Goal: Task Accomplishment & Management: Manage account settings

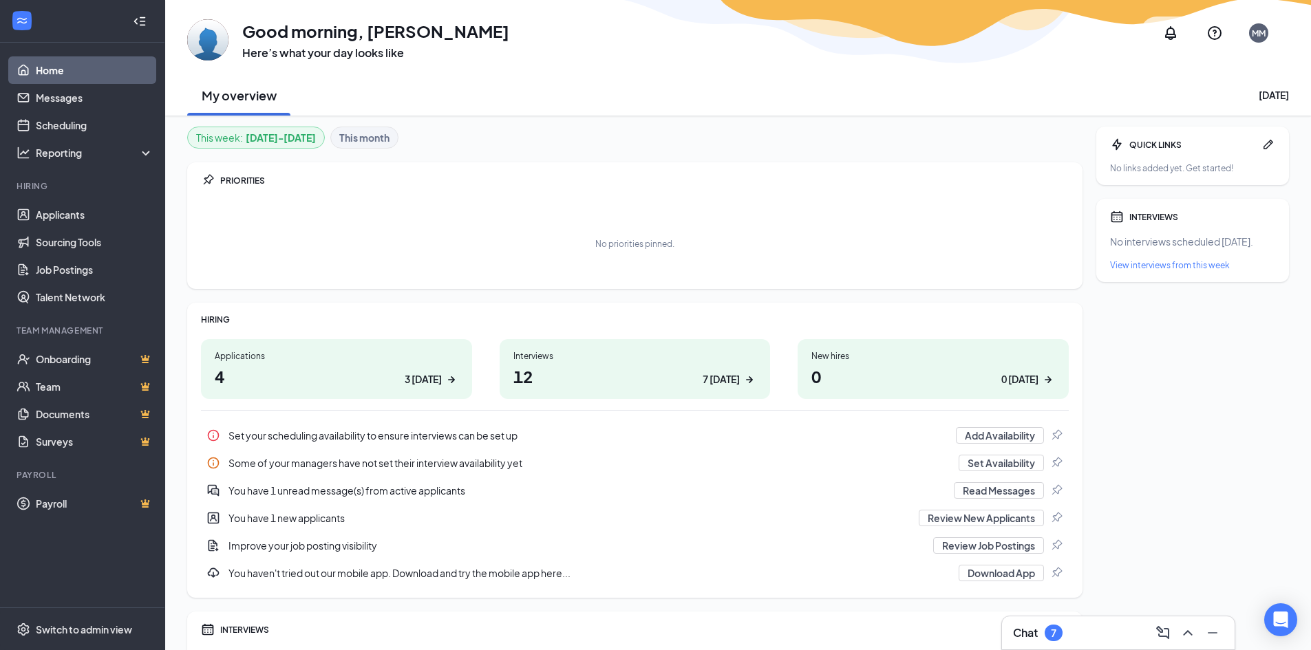
click at [513, 349] on div "Interviews 12 7 today" at bounding box center [635, 369] width 271 height 60
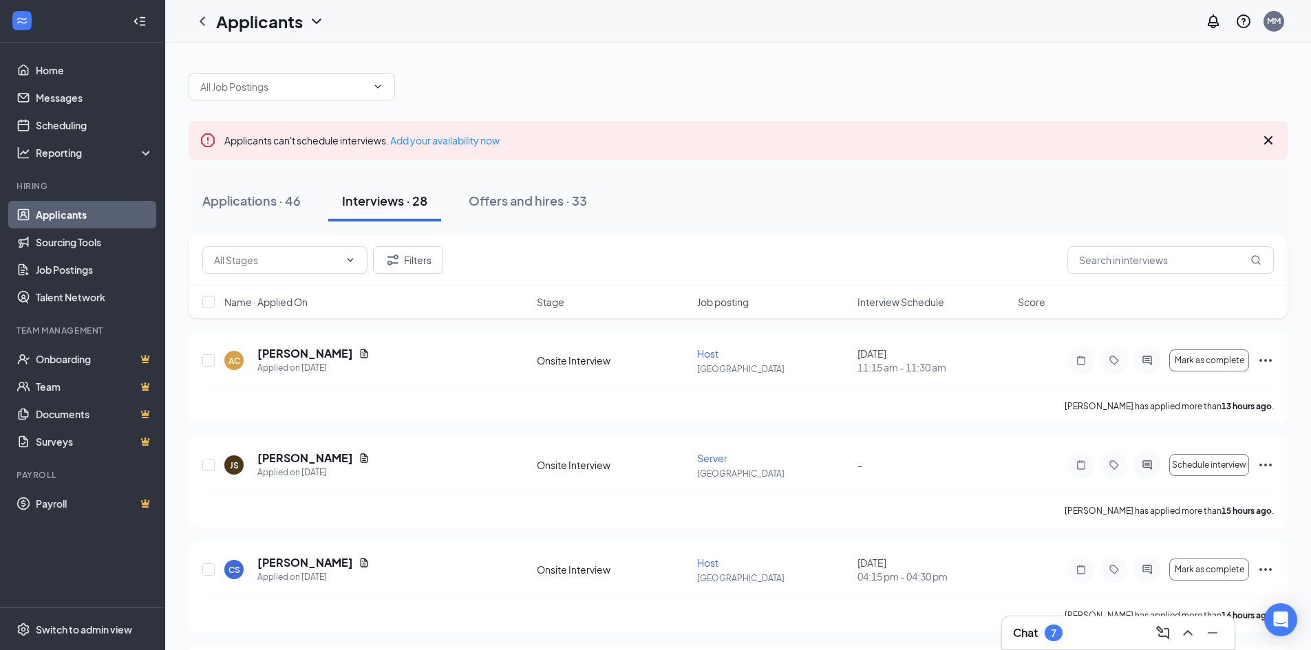
click at [912, 297] on span "Interview Schedule" at bounding box center [901, 302] width 87 height 14
click at [911, 300] on span "Interview Schedule" at bounding box center [901, 302] width 87 height 14
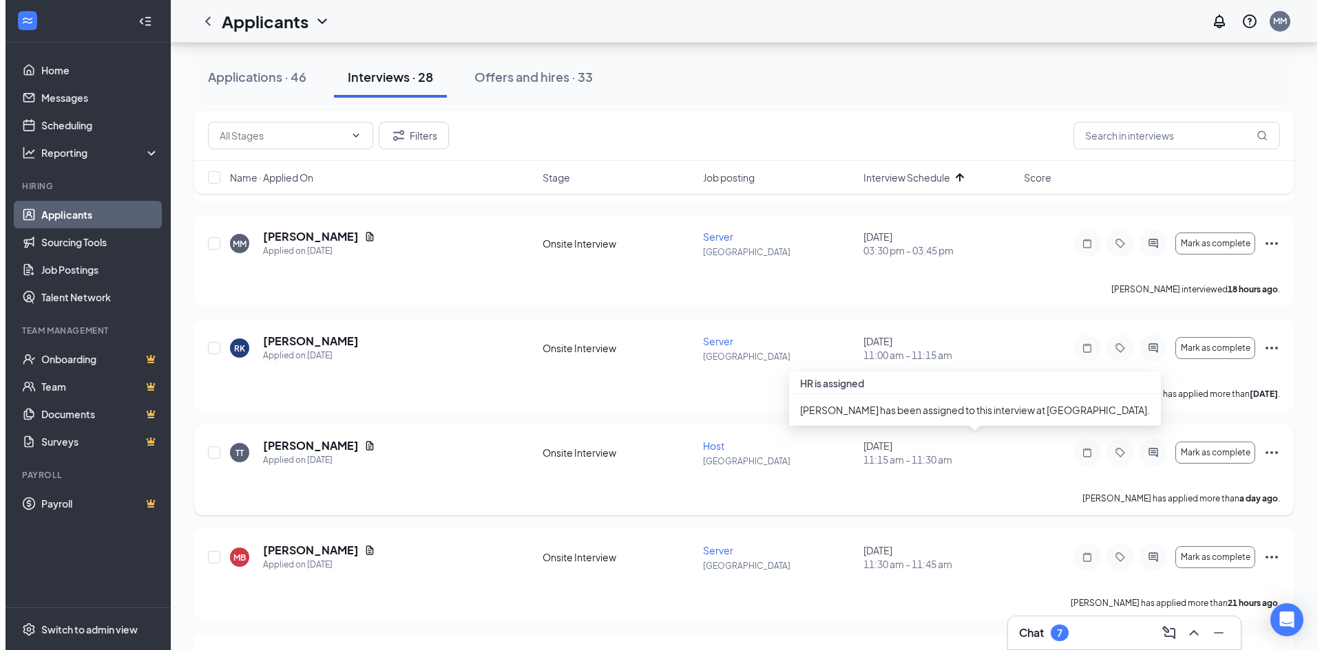
scroll to position [321, 0]
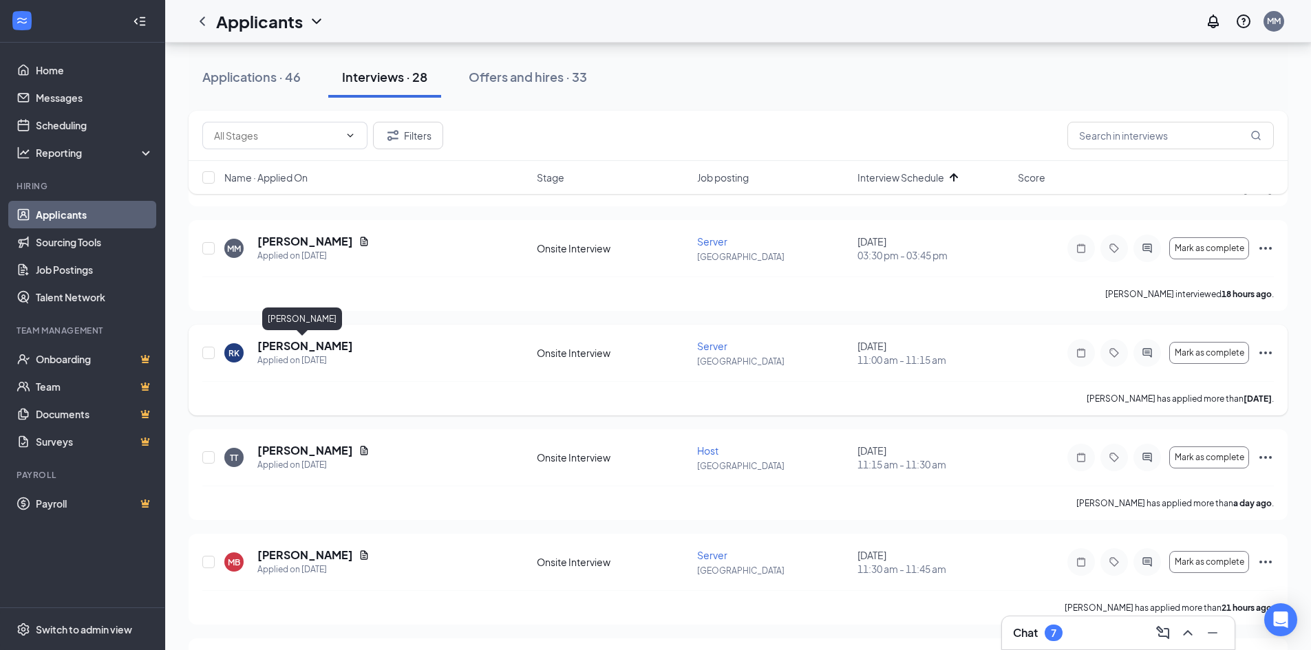
click at [321, 348] on h5 "[PERSON_NAME]" at bounding box center [305, 346] width 96 height 15
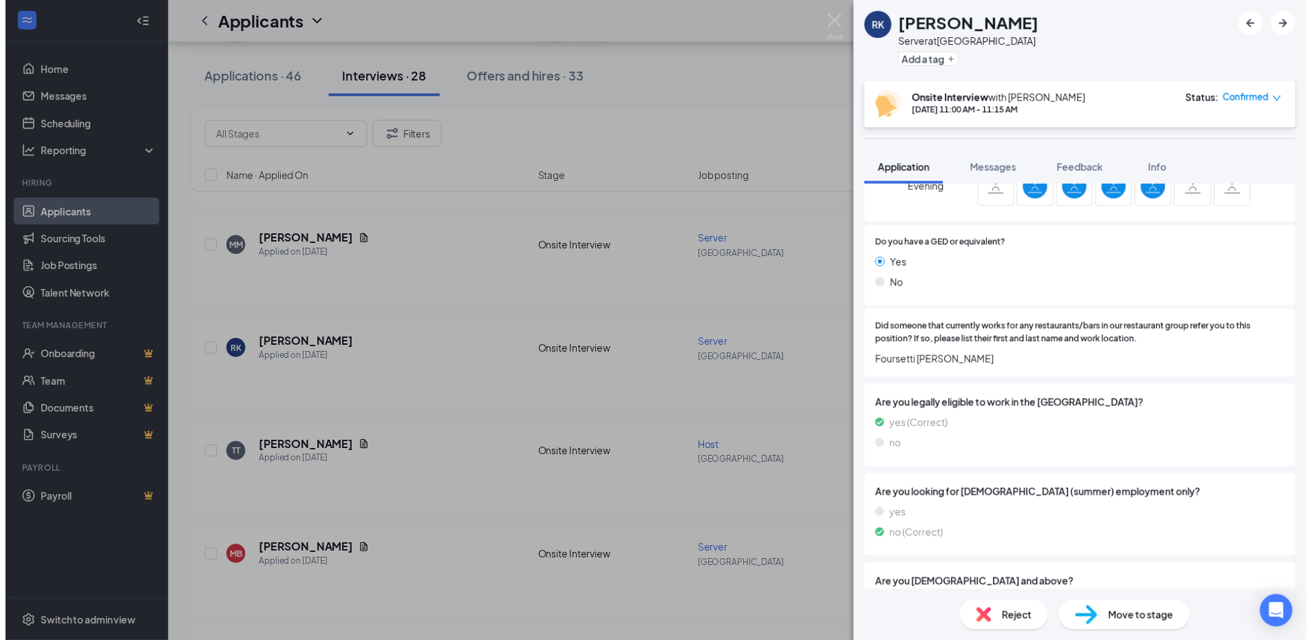
scroll to position [451, 0]
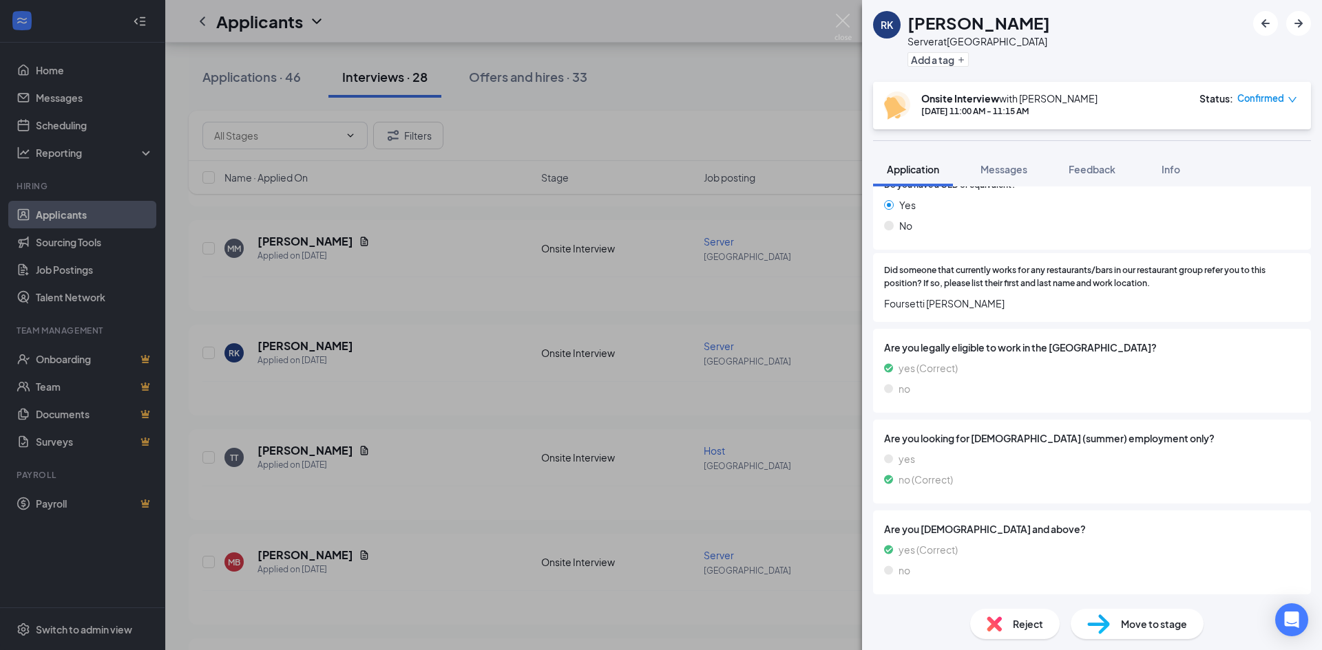
click at [665, 478] on div "RK [PERSON_NAME] Server at [GEOGRAPHIC_DATA] Add a tag Onsite Interview with [P…" at bounding box center [661, 325] width 1322 height 650
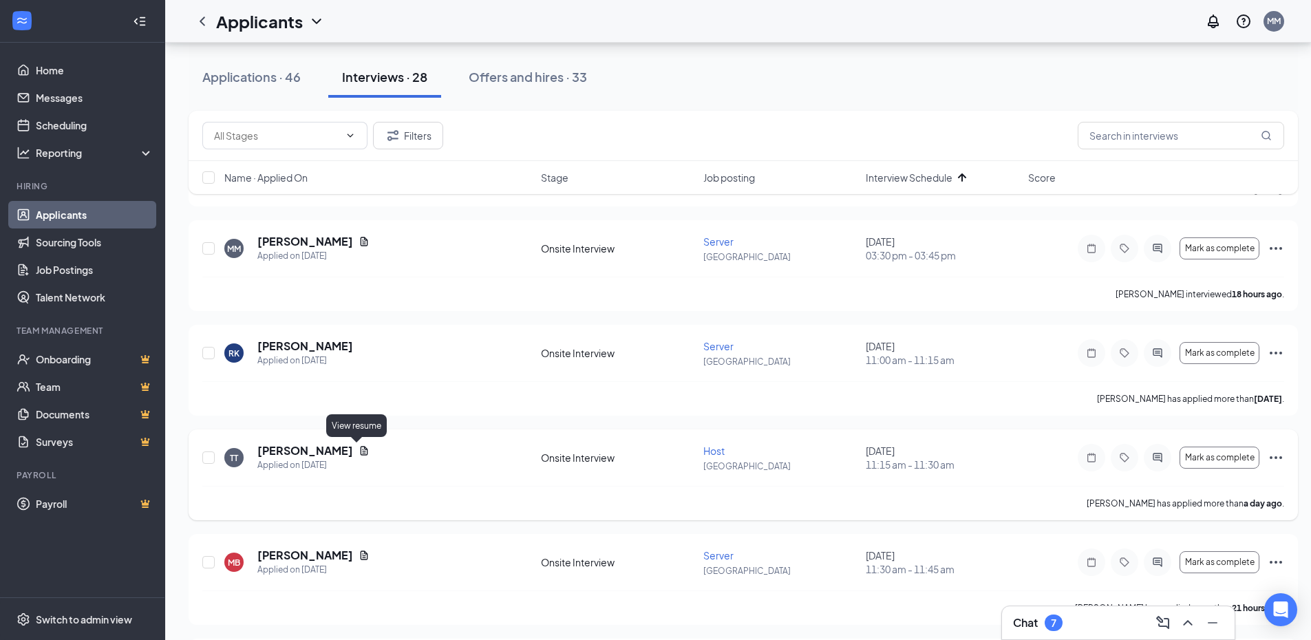
click at [361, 449] on icon "Document" at bounding box center [365, 450] width 8 height 9
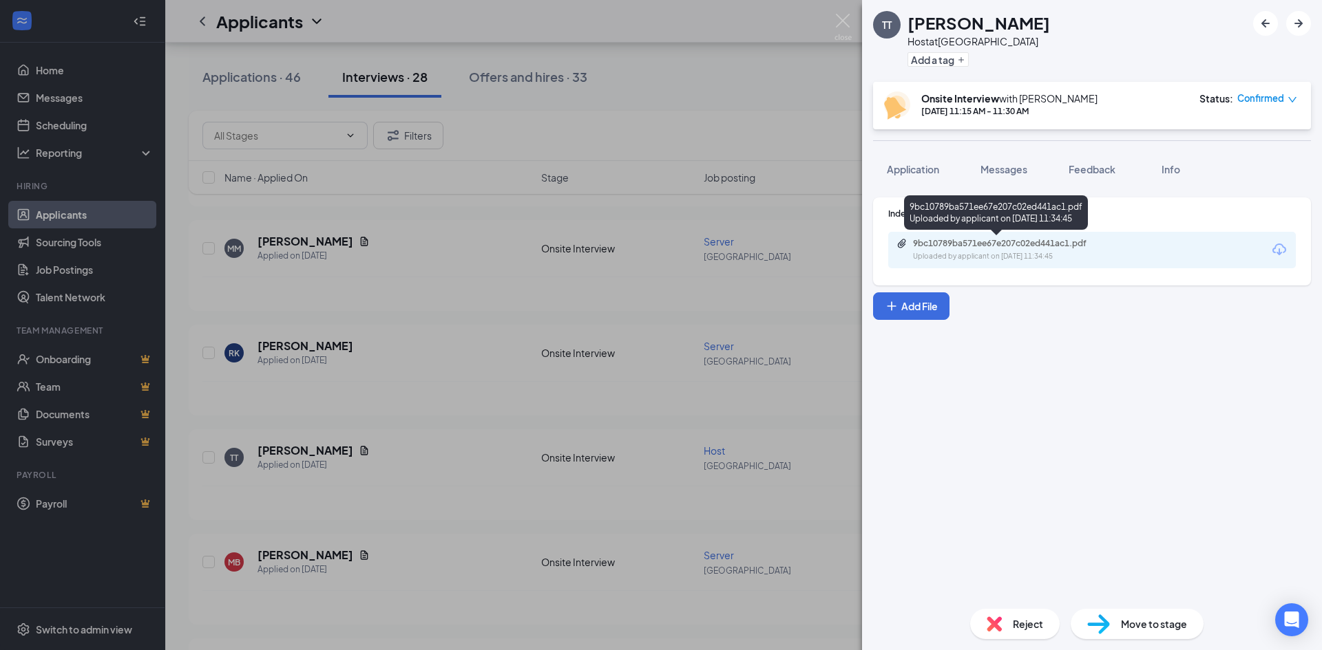
click at [1037, 238] on div "9bc10789ba571ee67e207c02ed441ac1.pdf" at bounding box center [1009, 243] width 193 height 11
click at [445, 432] on div "TT [PERSON_NAME] Host at [GEOGRAPHIC_DATA] Add a tag Onsite Interview with [PER…" at bounding box center [661, 325] width 1322 height 650
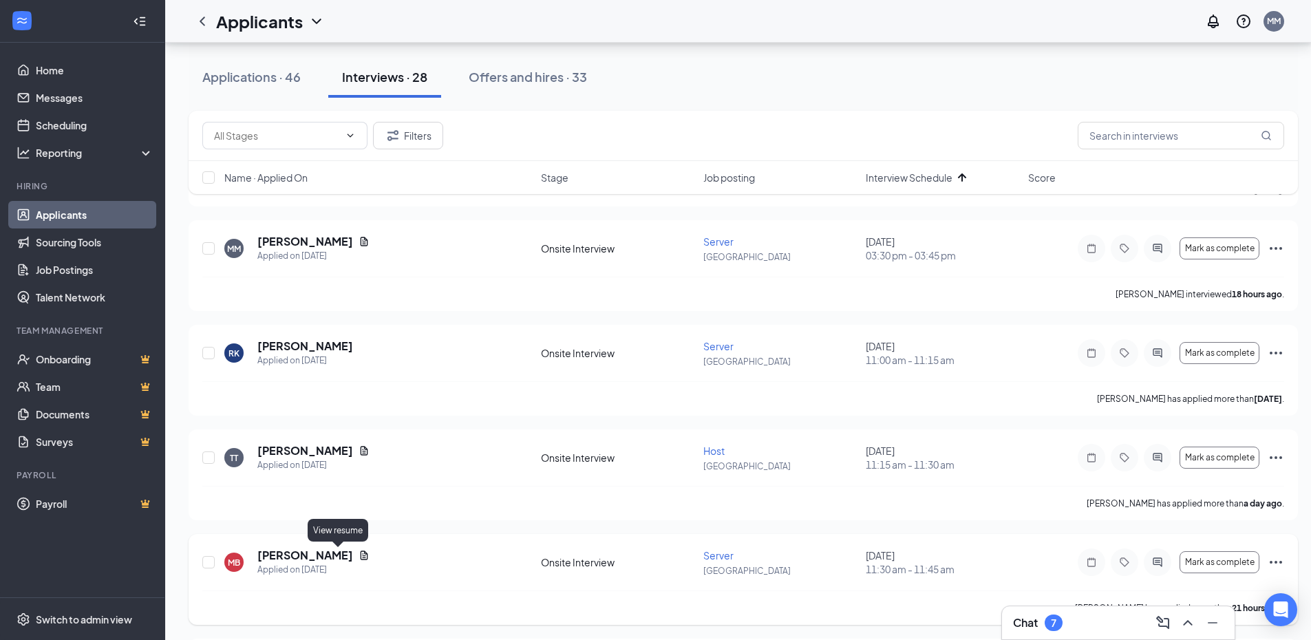
click at [359, 553] on icon "Document" at bounding box center [364, 555] width 11 height 11
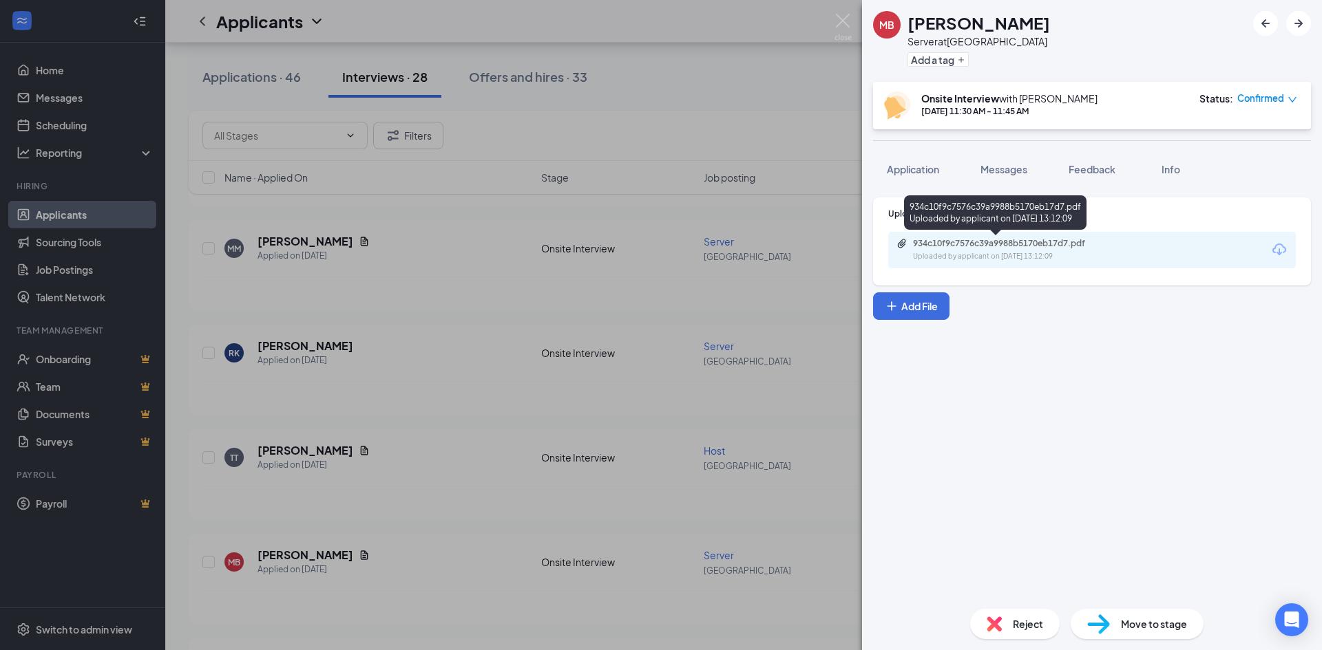
click at [1009, 255] on div "Uploaded by applicant on [DATE] 13:12:09" at bounding box center [1016, 256] width 206 height 11
click at [361, 397] on div "MB [PERSON_NAME] Server at [GEOGRAPHIC_DATA] Add a tag Onsite Interview with [P…" at bounding box center [661, 325] width 1322 height 650
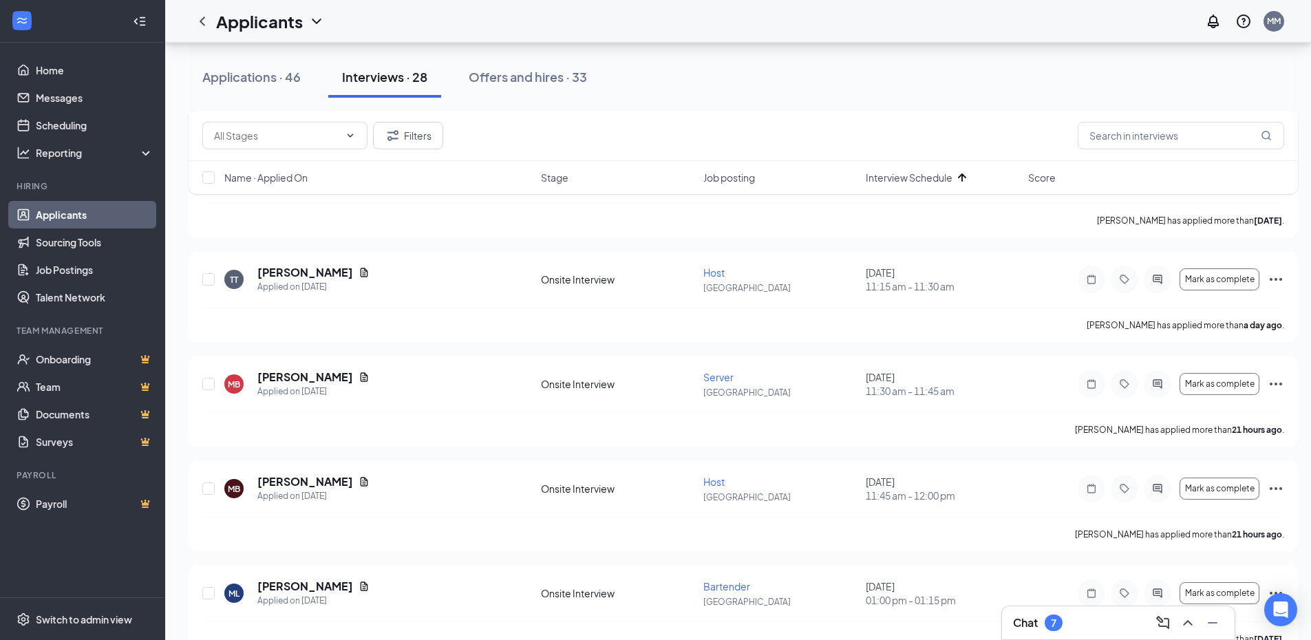
scroll to position [505, 0]
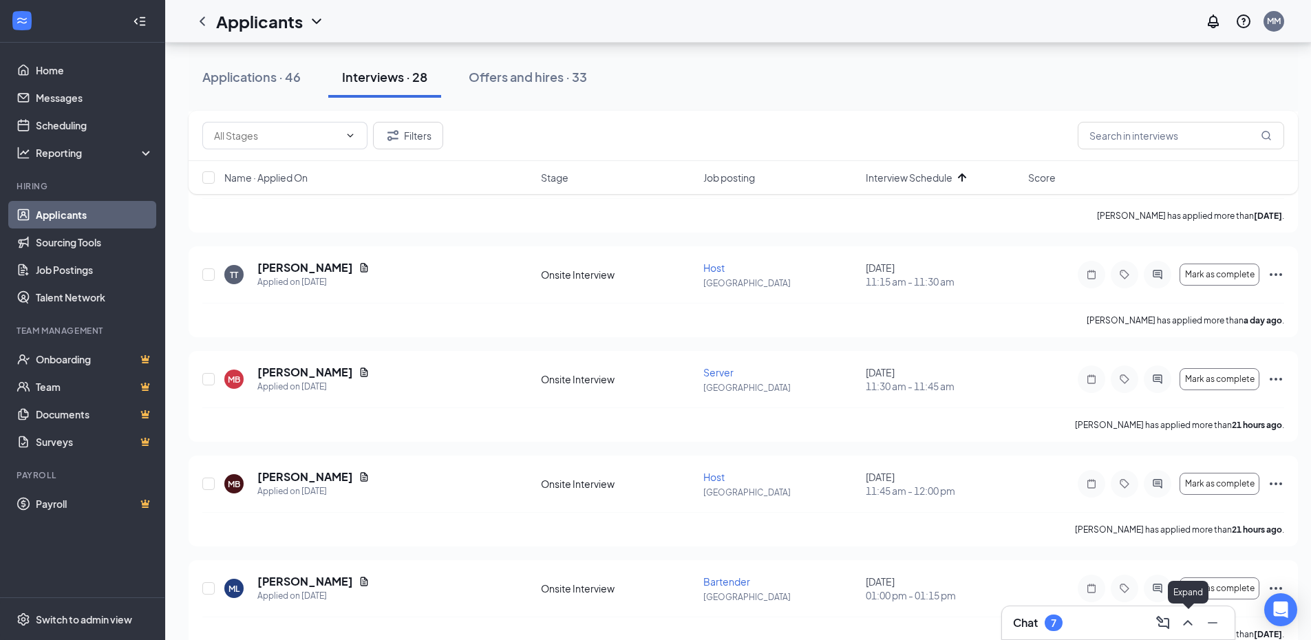
click at [1192, 619] on icon "ChevronUp" at bounding box center [1188, 623] width 17 height 17
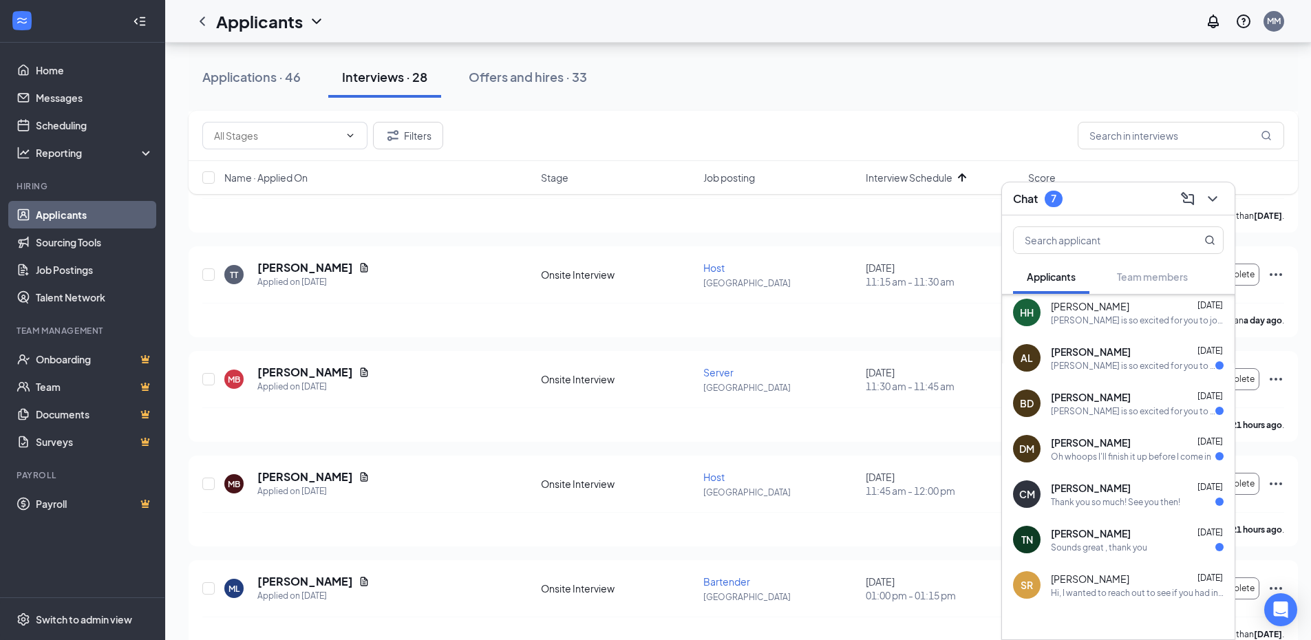
scroll to position [496, 0]
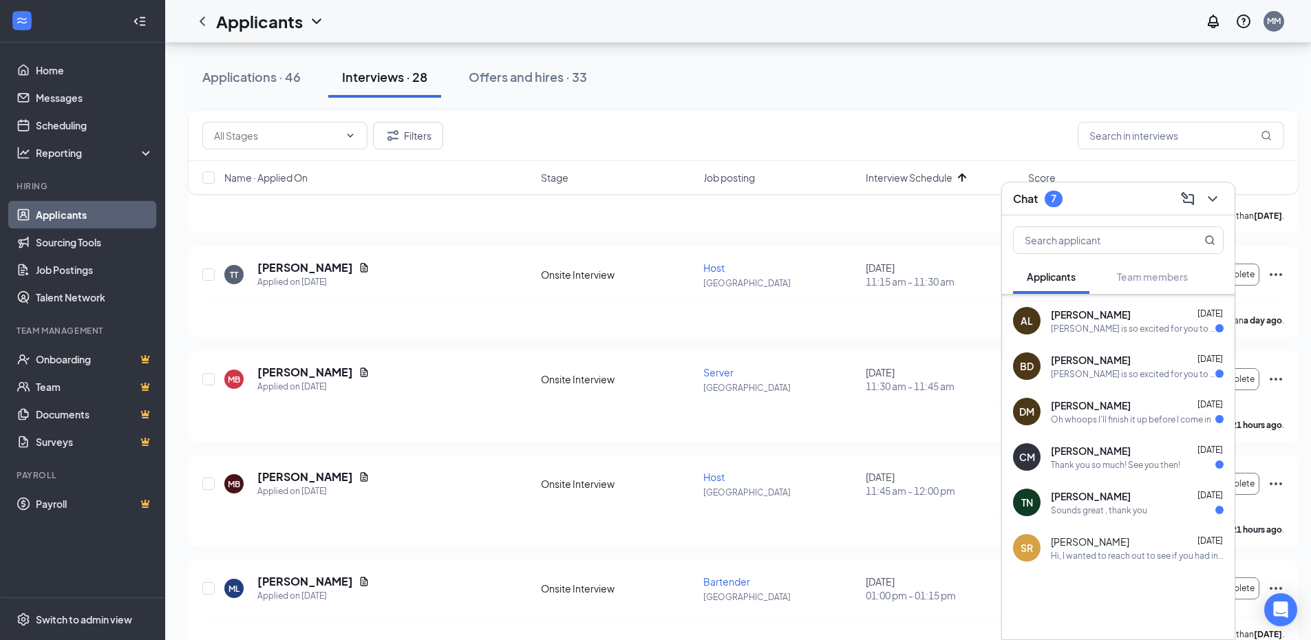
drag, startPoint x: 721, startPoint y: 62, endPoint x: 730, endPoint y: 38, distance: 25.7
click at [726, 56] on div "Applications · 46 Interviews · 28 Offers and hires · 33" at bounding box center [744, 76] width 1110 height 41
click at [1210, 203] on icon "ChevronDown" at bounding box center [1213, 199] width 17 height 17
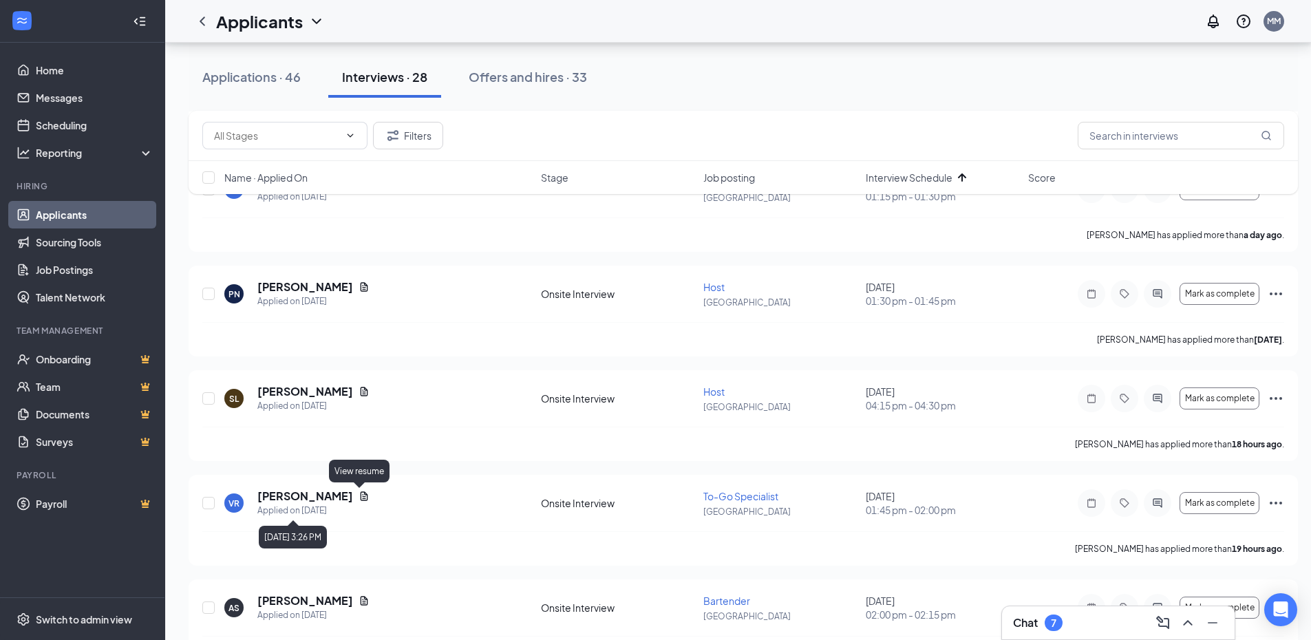
scroll to position [964, 0]
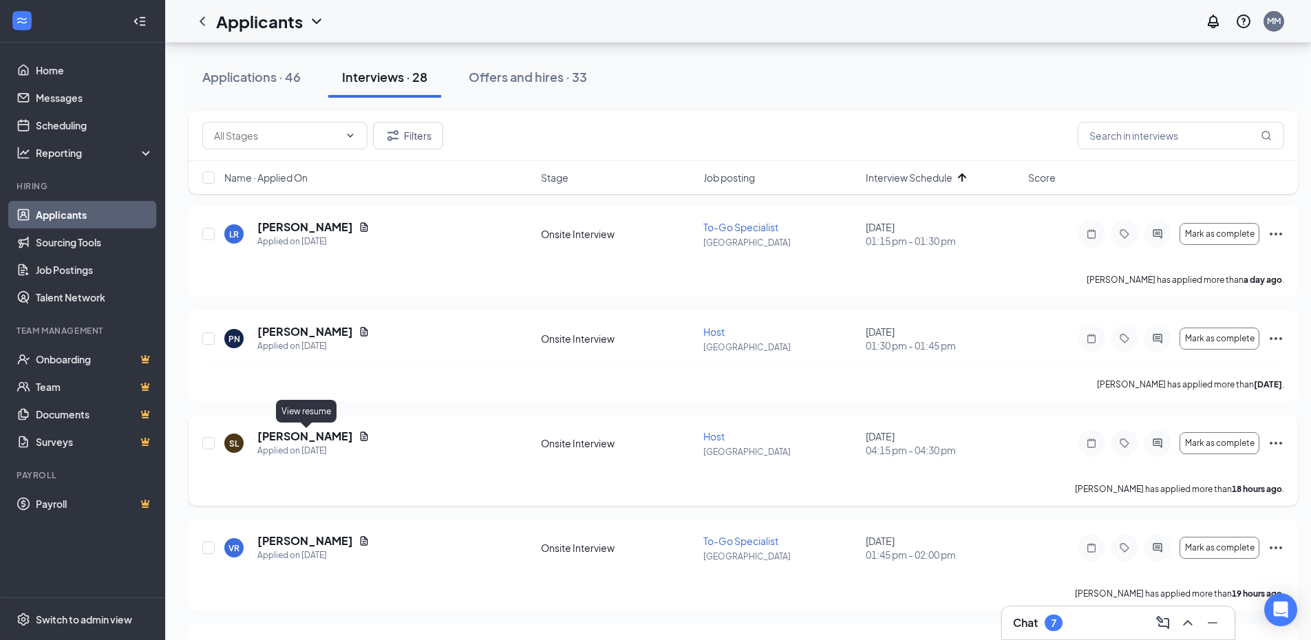
click at [359, 433] on icon "Document" at bounding box center [364, 436] width 11 height 11
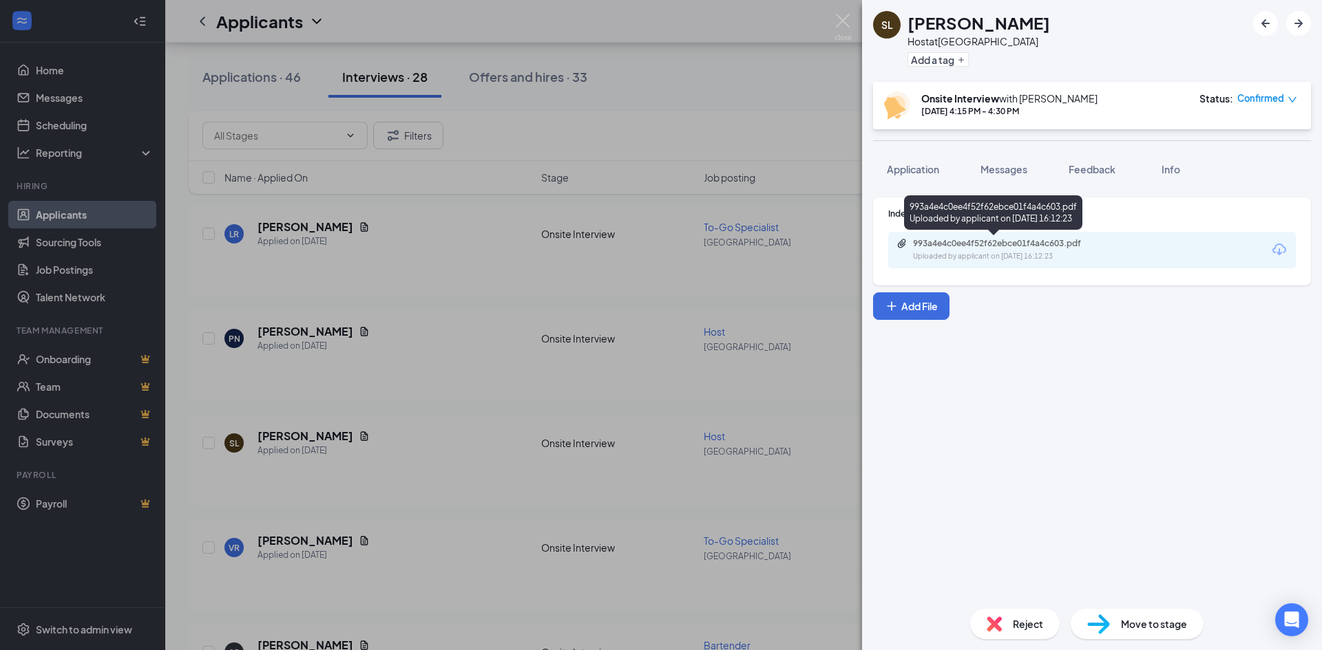
click at [984, 259] on div "Uploaded by applicant on [DATE] 16:12:23" at bounding box center [1016, 256] width 206 height 11
click at [774, 414] on div "SL [PERSON_NAME] Host at [GEOGRAPHIC_DATA] Add a tag Onsite Interview with [PER…" at bounding box center [661, 325] width 1322 height 650
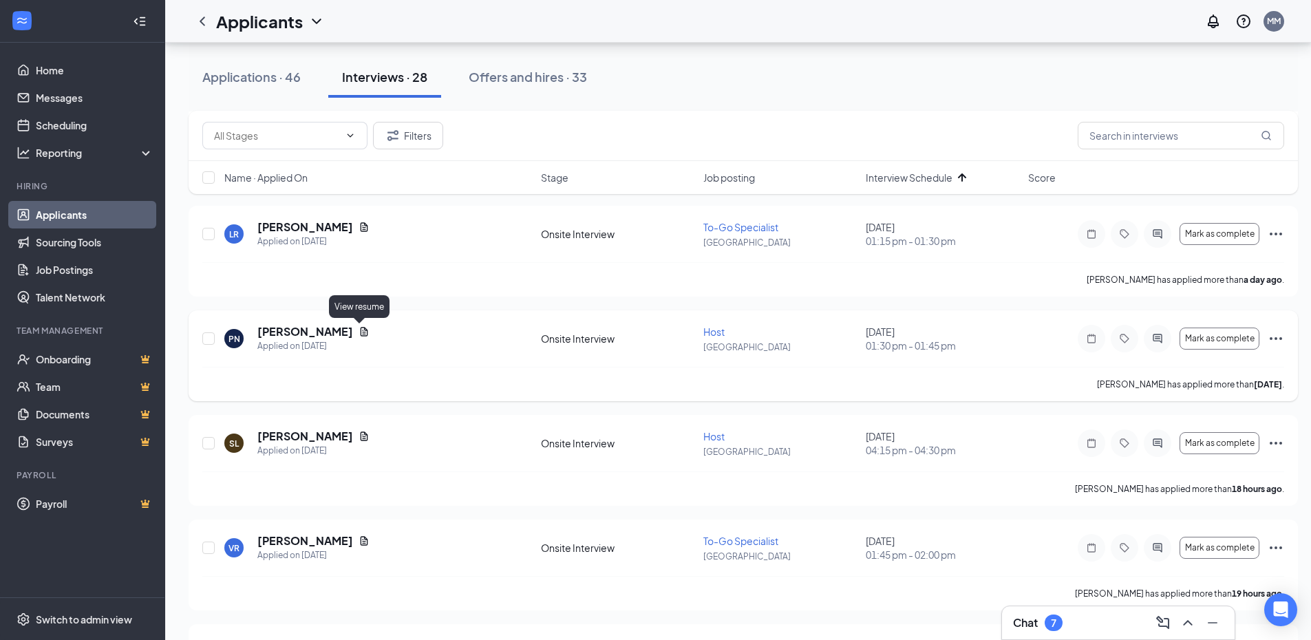
click at [359, 330] on icon "Document" at bounding box center [364, 331] width 11 height 11
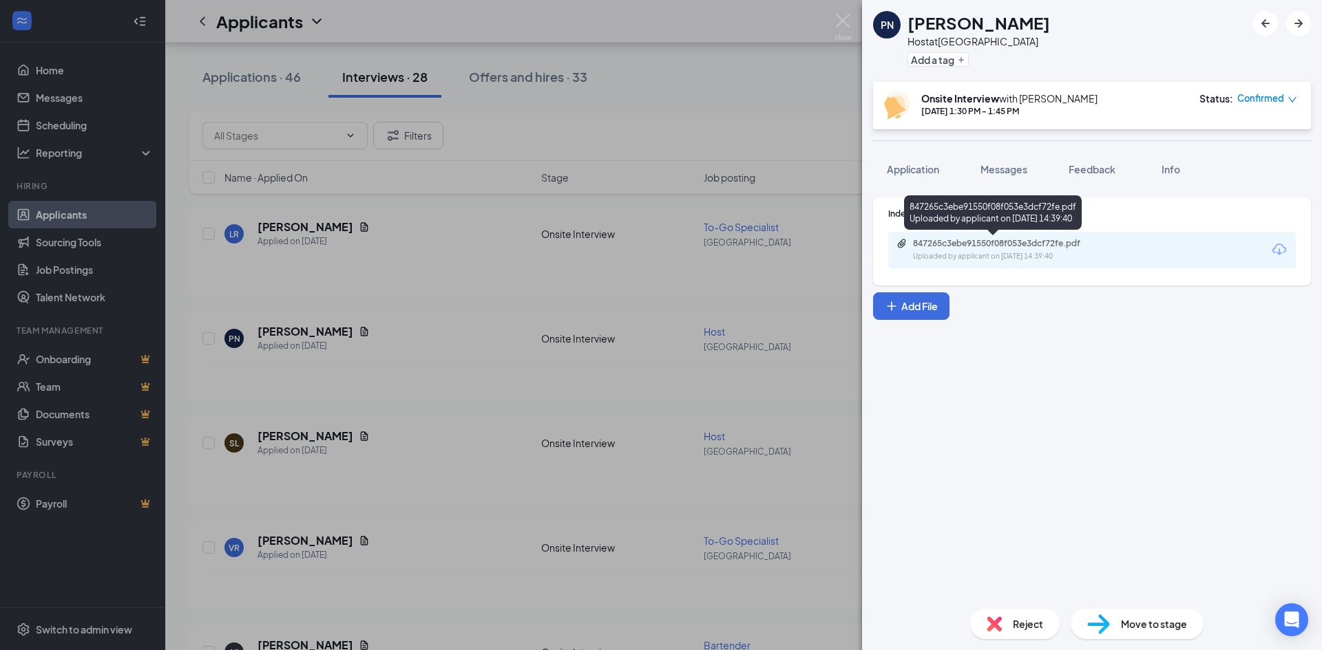
click at [990, 250] on div "847265c3ebe91550f08f053e3dcf72fe.pdf Uploaded by applicant on [DATE] 14:39:40" at bounding box center [1007, 250] width 223 height 24
click at [376, 324] on div "PN [PERSON_NAME] Host at [GEOGRAPHIC_DATA] Add a tag Onsite Interview with [PER…" at bounding box center [661, 325] width 1322 height 650
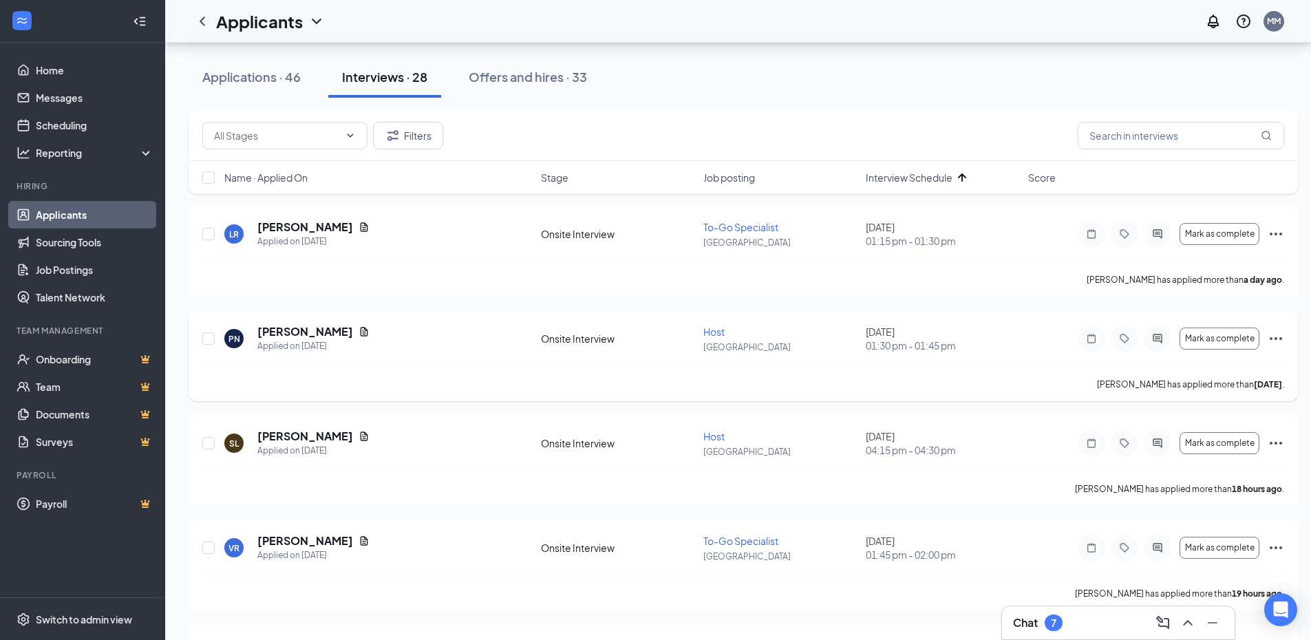
click at [1280, 339] on icon "Ellipses" at bounding box center [1276, 338] width 12 height 3
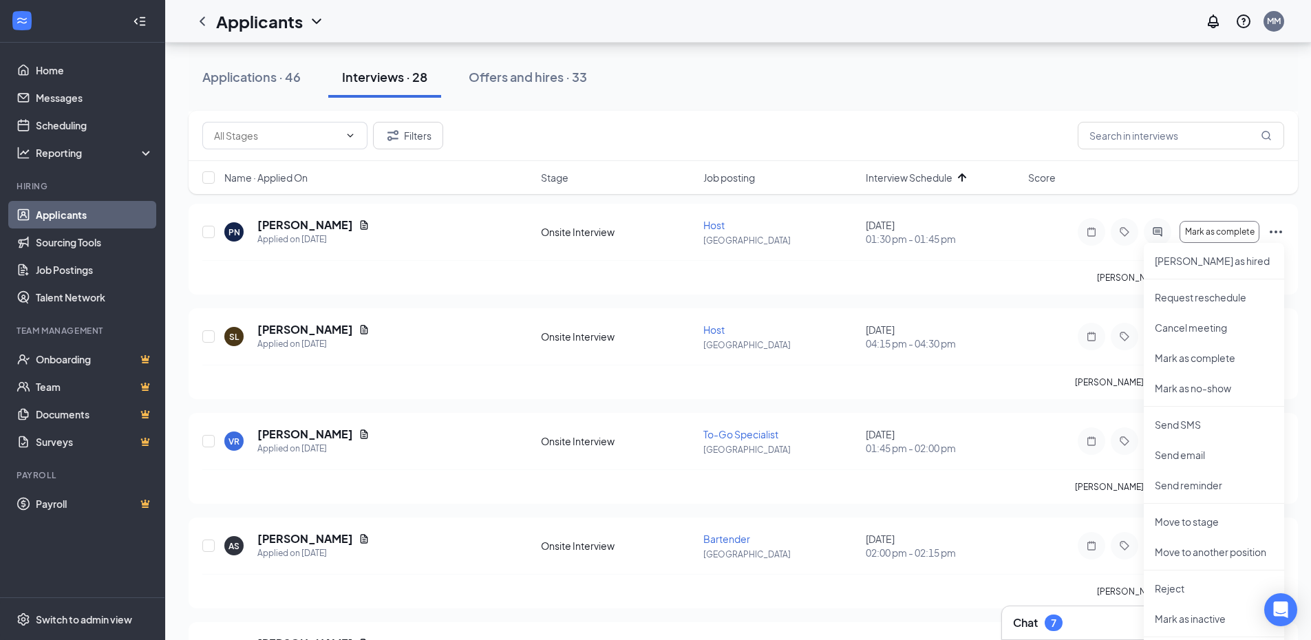
scroll to position [1079, 0]
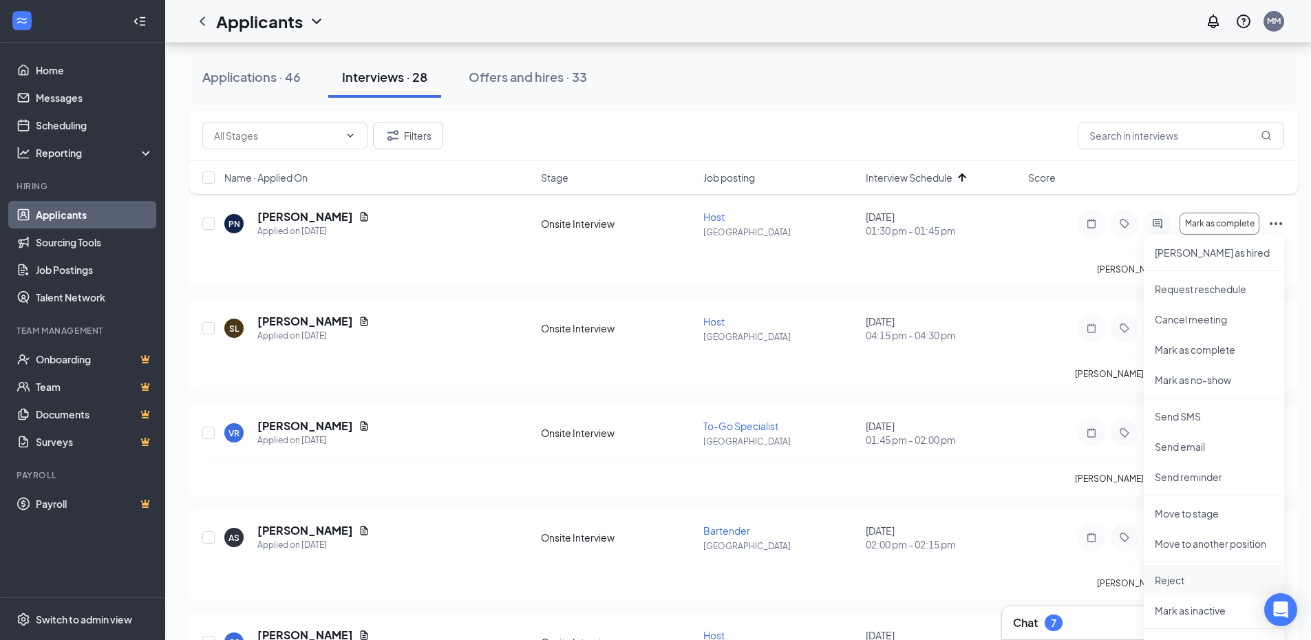
click at [1180, 584] on p "Reject" at bounding box center [1214, 580] width 118 height 14
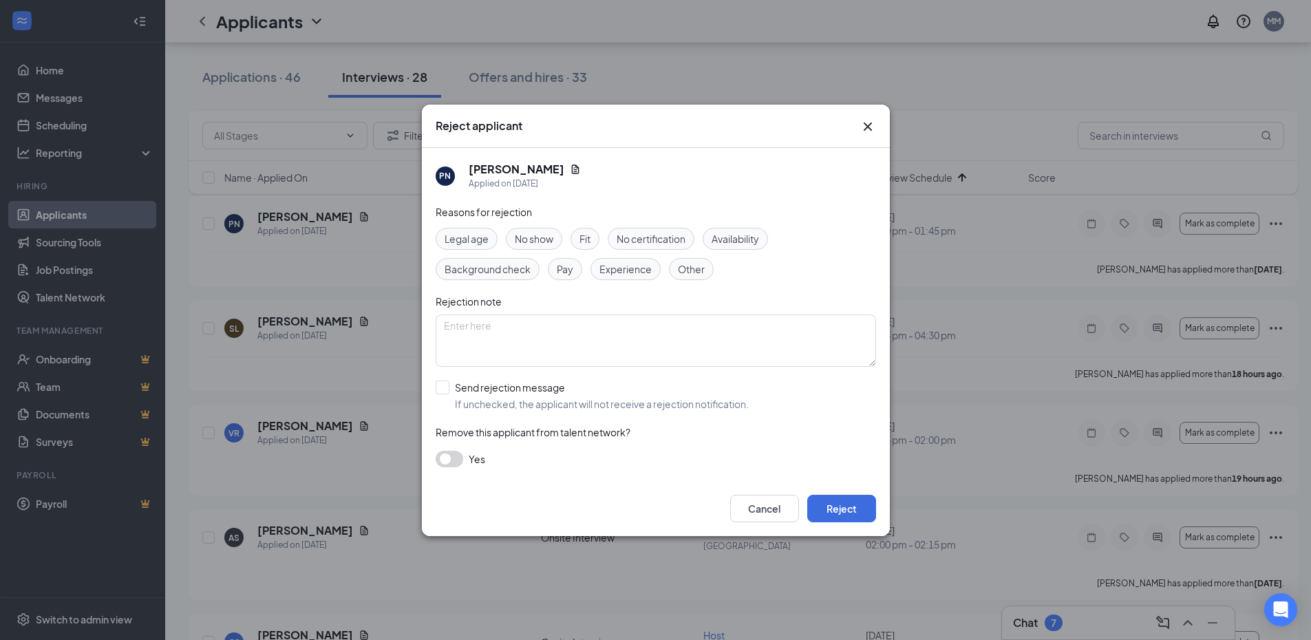
click at [622, 273] on span "Experience" at bounding box center [626, 269] width 52 height 15
click at [843, 507] on button "Reject" at bounding box center [841, 509] width 69 height 28
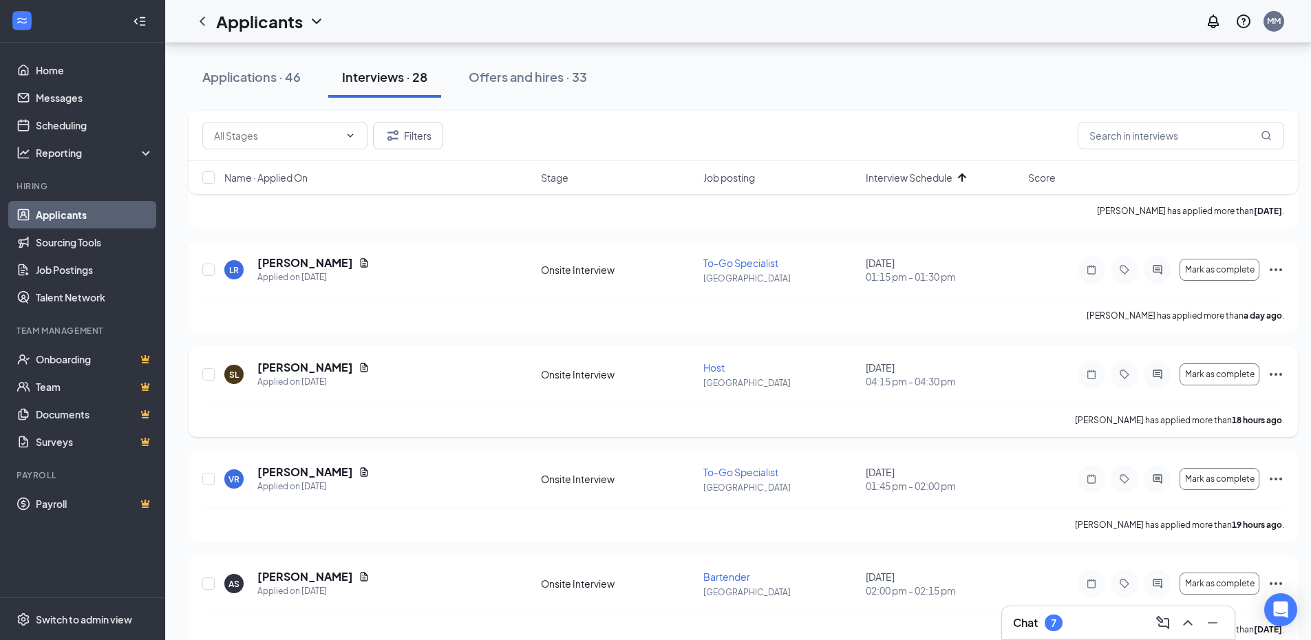
scroll to position [918, 0]
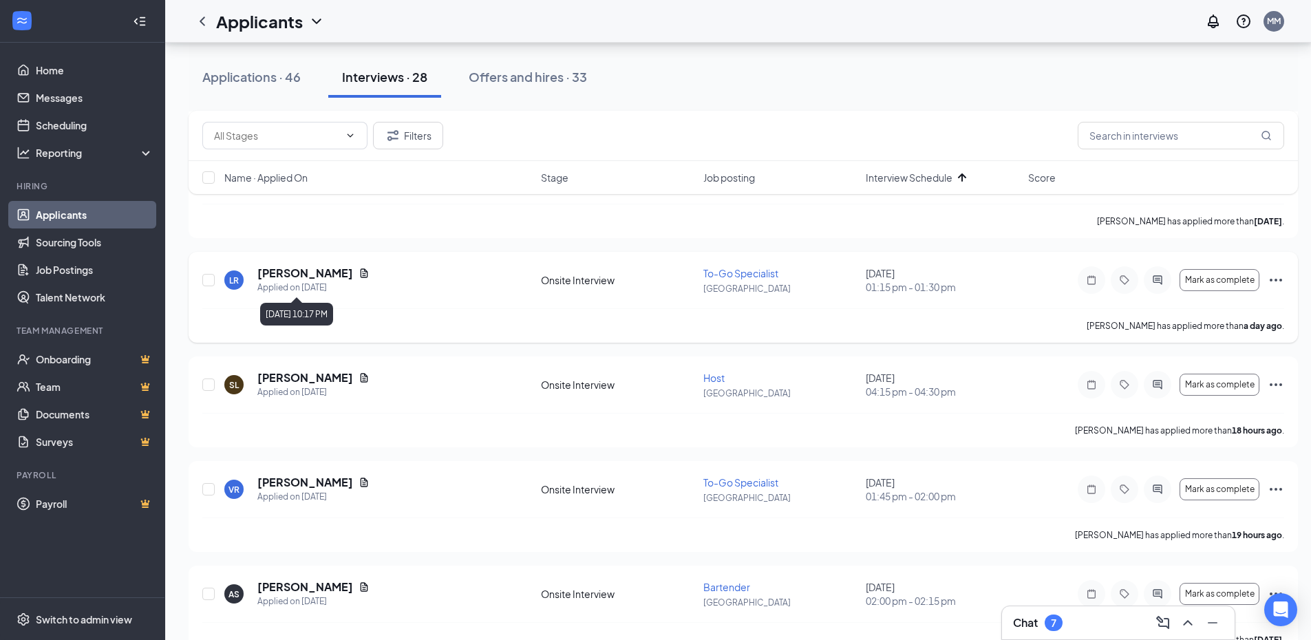
click at [363, 277] on icon "Document" at bounding box center [364, 273] width 11 height 11
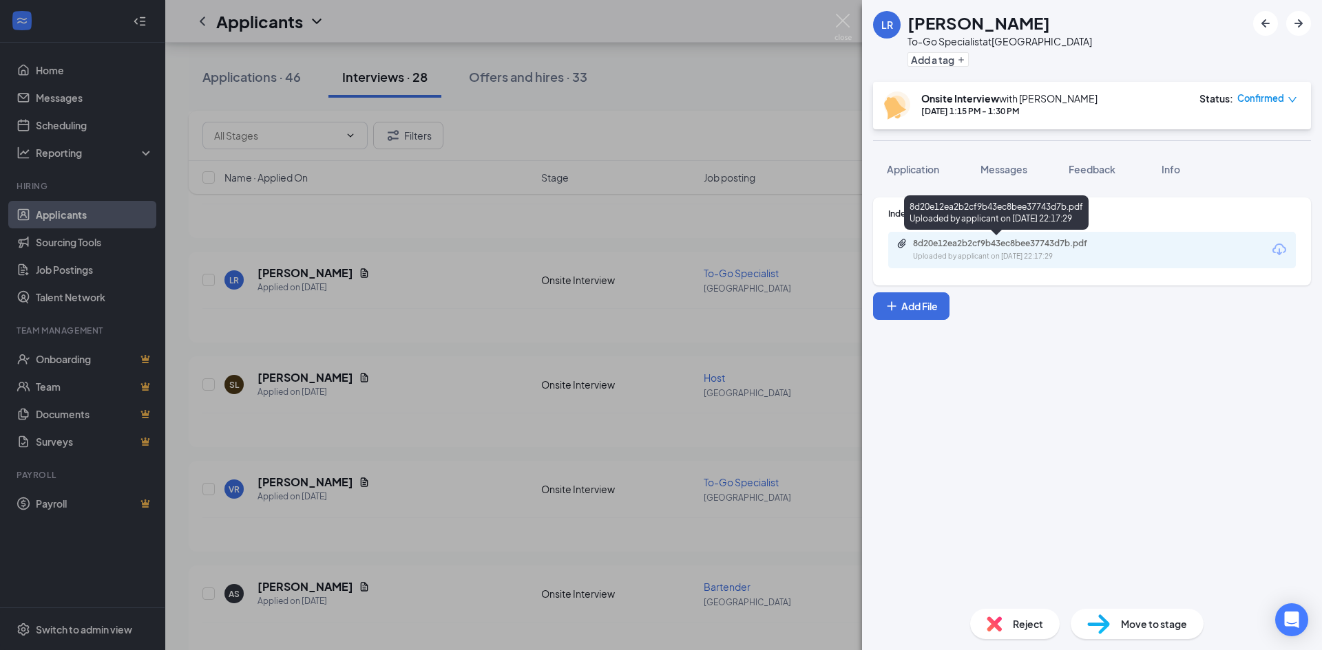
click at [1090, 247] on div "8d20e12ea2b2cf9b43ec8bee37743d7b.pdf" at bounding box center [1009, 243] width 193 height 11
drag, startPoint x: 573, startPoint y: 337, endPoint x: 558, endPoint y: 332, distance: 15.9
click at [573, 337] on div "LR [PERSON_NAME] To-Go Specialist at [GEOGRAPHIC_DATA] Add a tag Onsite Intervi…" at bounding box center [661, 325] width 1322 height 650
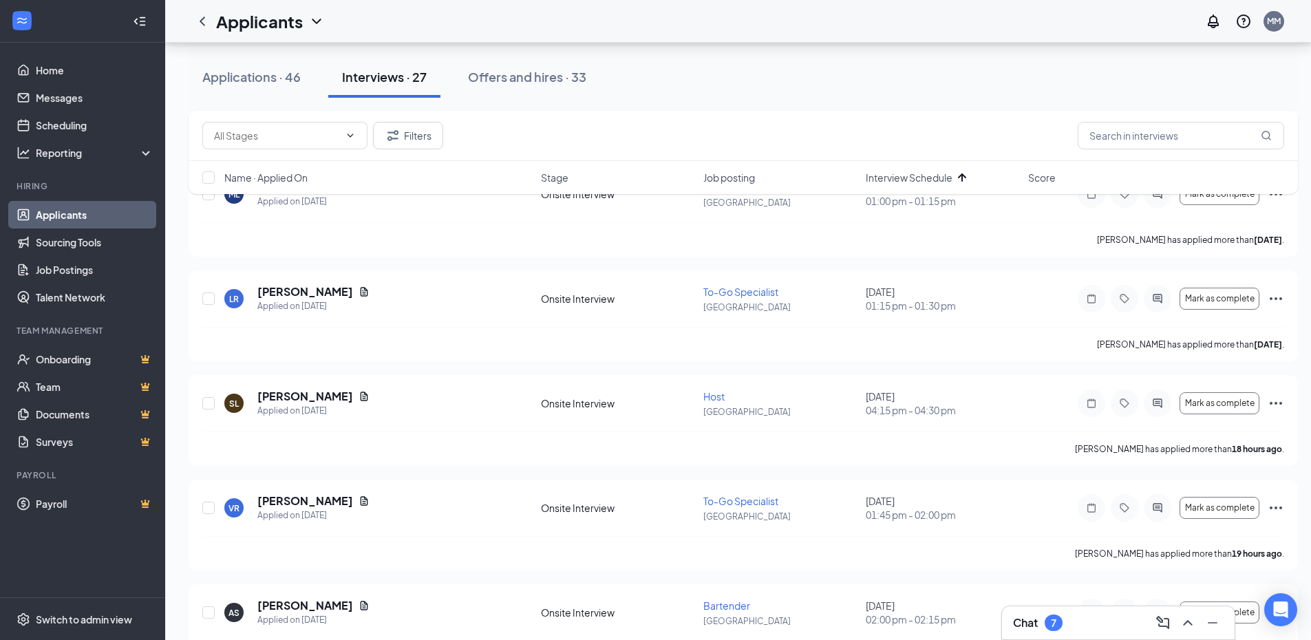
scroll to position [895, 0]
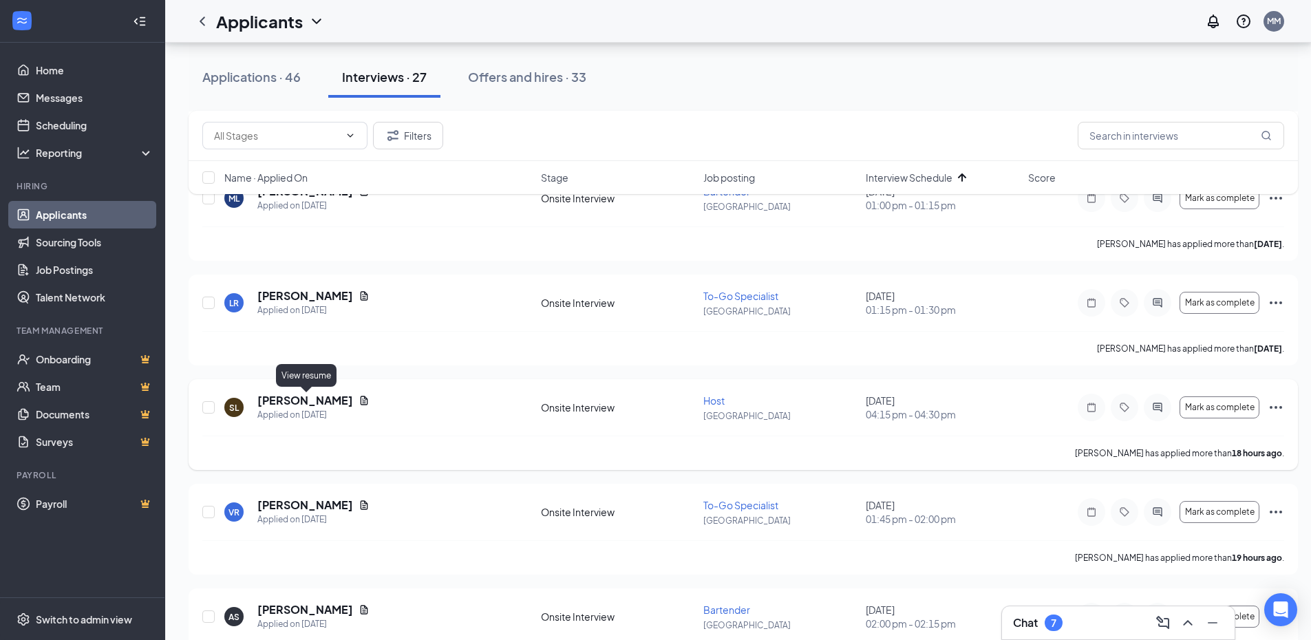
click at [359, 399] on icon "Document" at bounding box center [364, 400] width 11 height 11
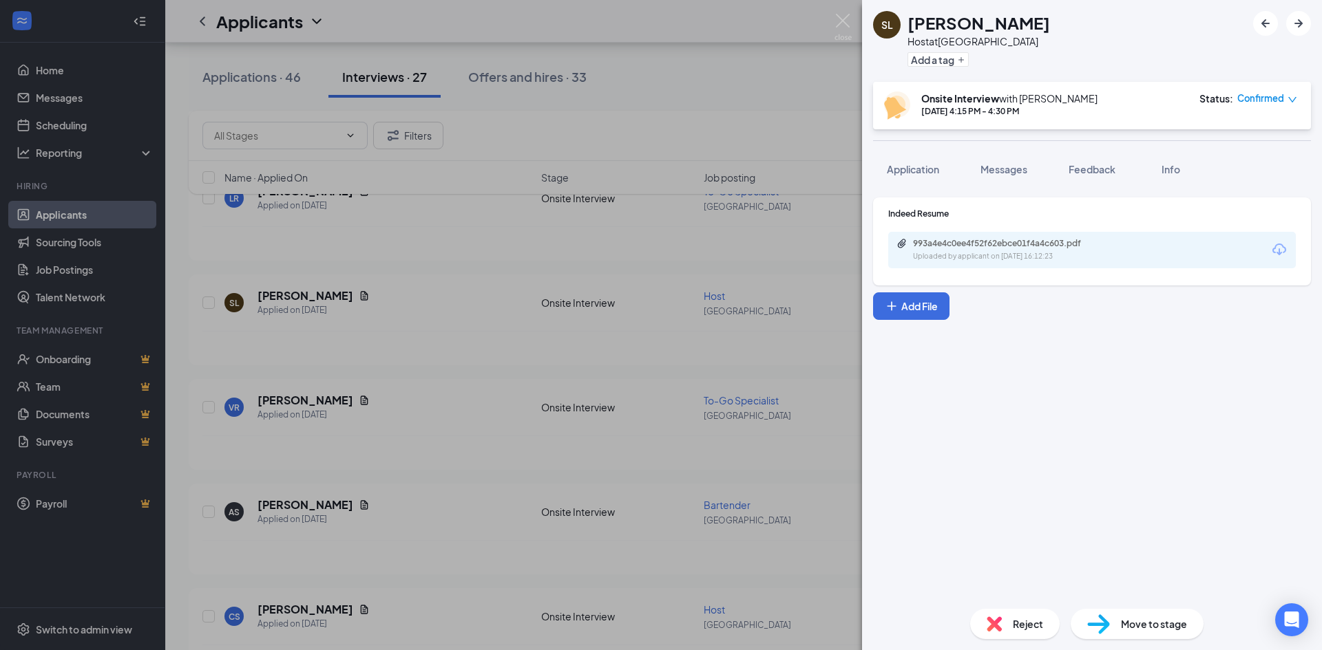
click at [975, 237] on div "993a4e4c0ee4f52f62ebce01f4a4c603.pdf Uploaded by applicant on [DATE] 16:12:23" at bounding box center [1091, 250] width 407 height 36
click at [950, 253] on div "Uploaded by applicant on [DATE] 16:12:23" at bounding box center [1016, 256] width 206 height 11
click at [462, 274] on div "SL [PERSON_NAME] Host at [GEOGRAPHIC_DATA] Add a tag Onsite Interview with [PER…" at bounding box center [661, 325] width 1322 height 650
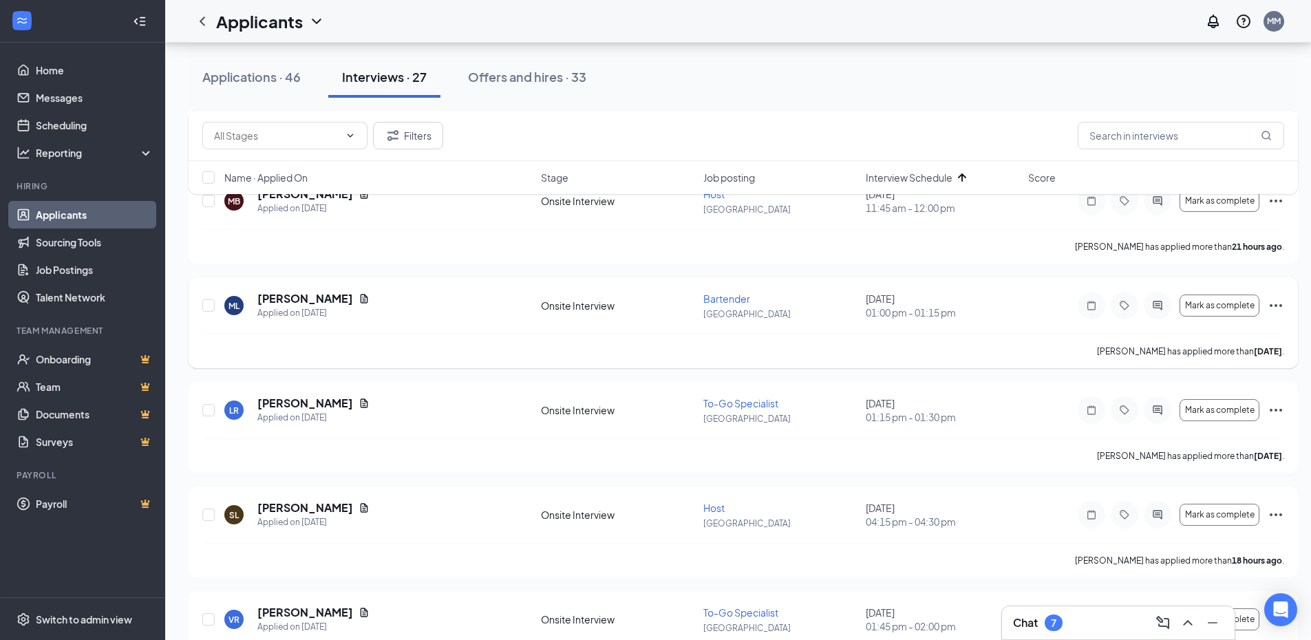
scroll to position [619, 0]
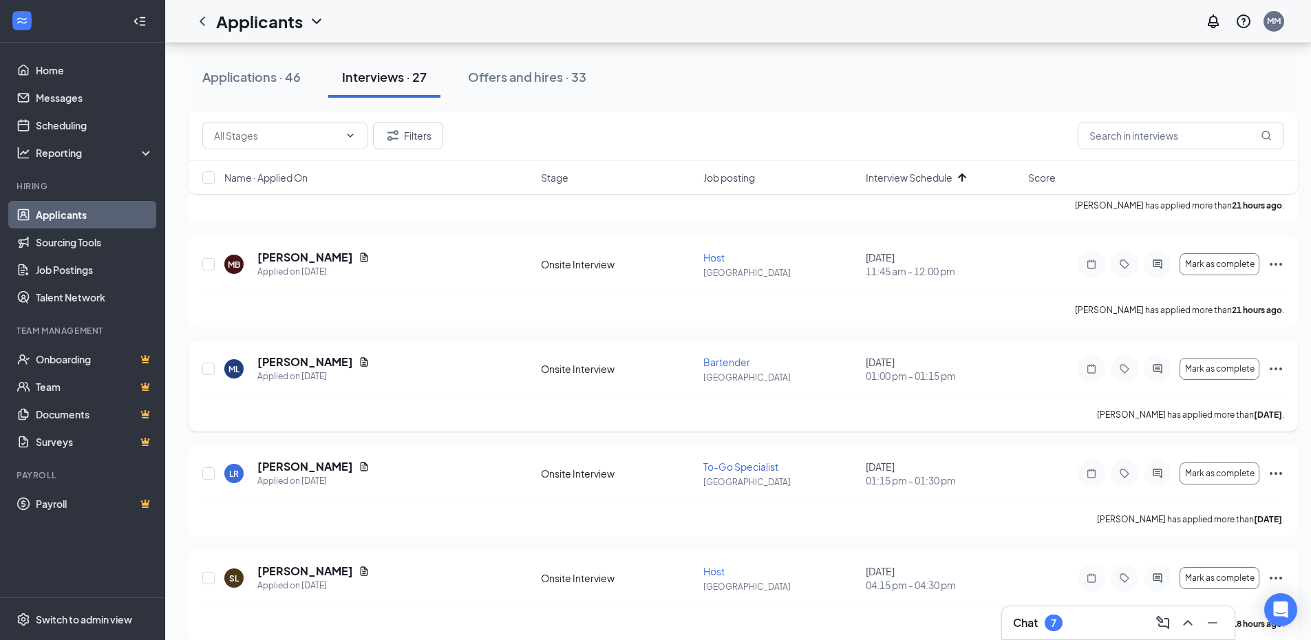
click at [328, 360] on div "[PERSON_NAME]" at bounding box center [313, 361] width 112 height 15
click at [359, 361] on icon "Document" at bounding box center [364, 362] width 11 height 11
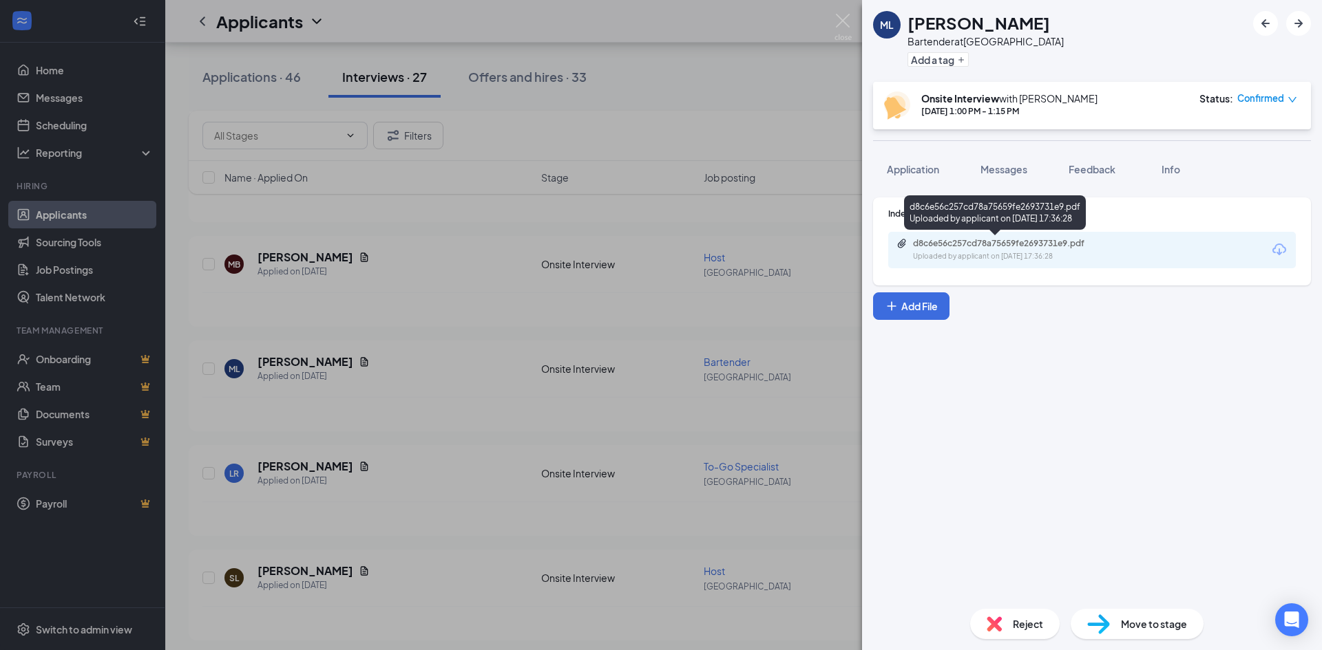
click at [972, 251] on div "d8c6e56c257cd78a75659fe2693731e9.pdf Uploaded by applicant on [DATE] 17:36:28" at bounding box center [1007, 250] width 223 height 24
click at [529, 352] on div "ML [PERSON_NAME] Bartender at [GEOGRAPHIC_DATA] Add a tag Onsite Interview with…" at bounding box center [661, 325] width 1322 height 650
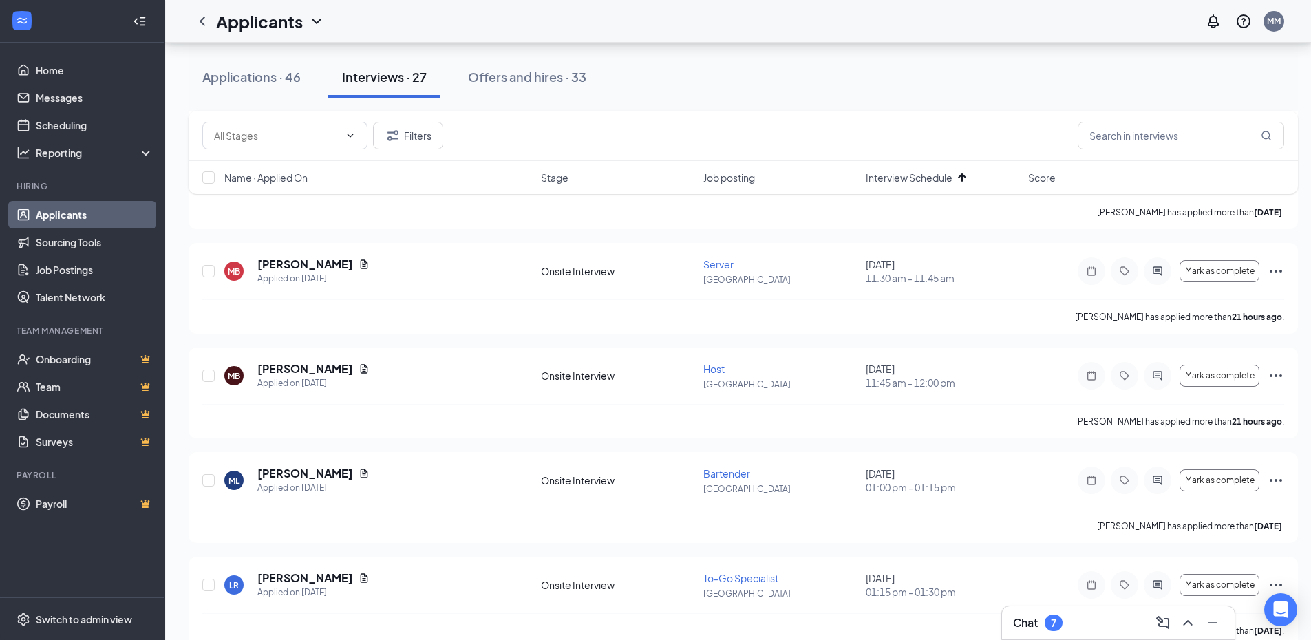
scroll to position [505, 0]
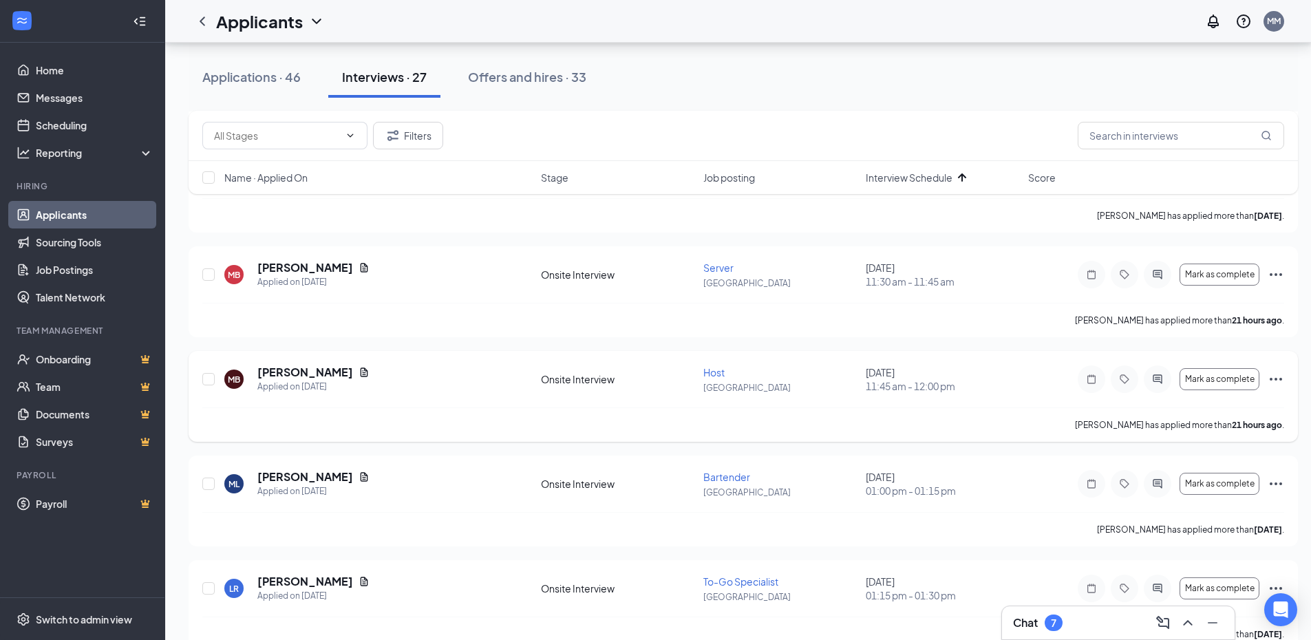
click at [359, 368] on icon "Document" at bounding box center [364, 372] width 11 height 11
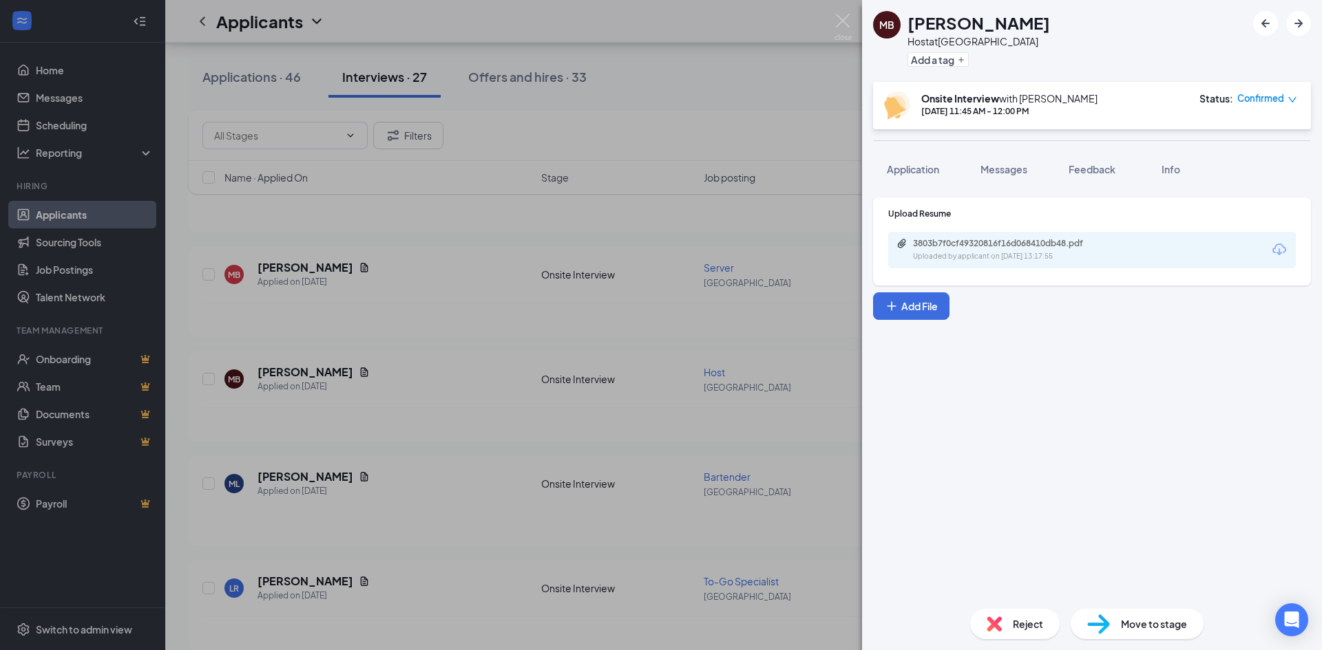
click at [1031, 256] on div "Uploaded by applicant on [DATE] 13:17:55" at bounding box center [1016, 256] width 206 height 11
click at [399, 522] on div "MB [PERSON_NAME] Host at [GEOGRAPHIC_DATA] Add a tag Onsite Interview with [PER…" at bounding box center [661, 325] width 1322 height 650
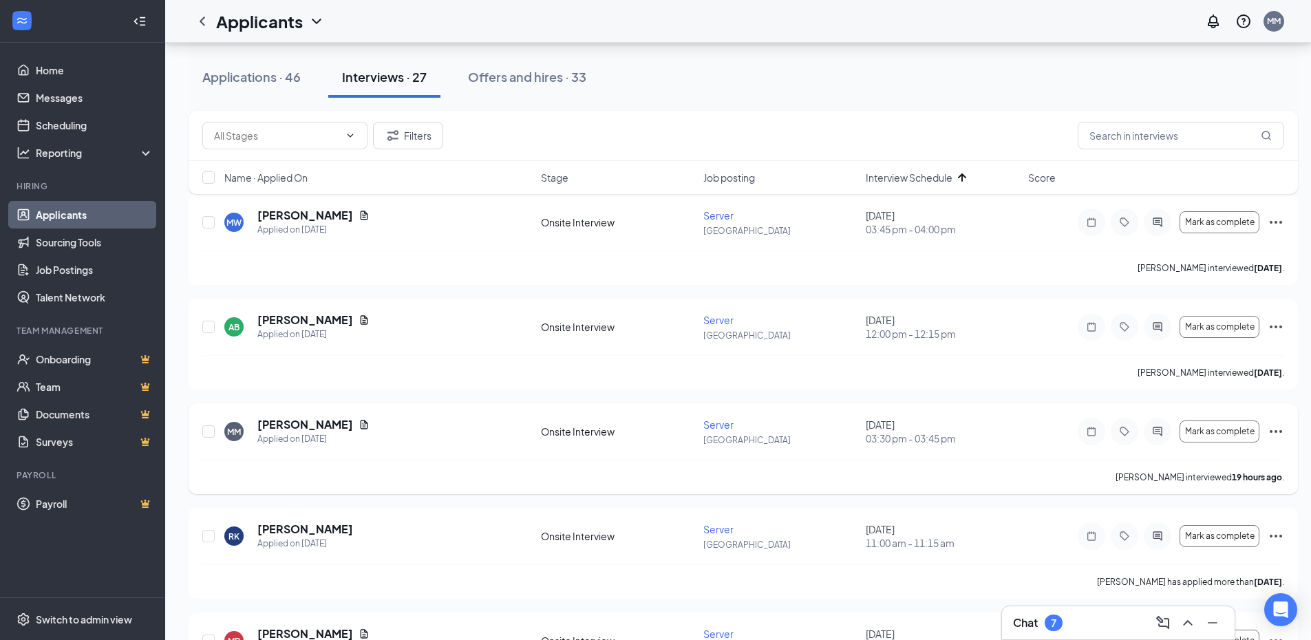
scroll to position [138, 0]
click at [361, 428] on icon "Document" at bounding box center [365, 425] width 8 height 9
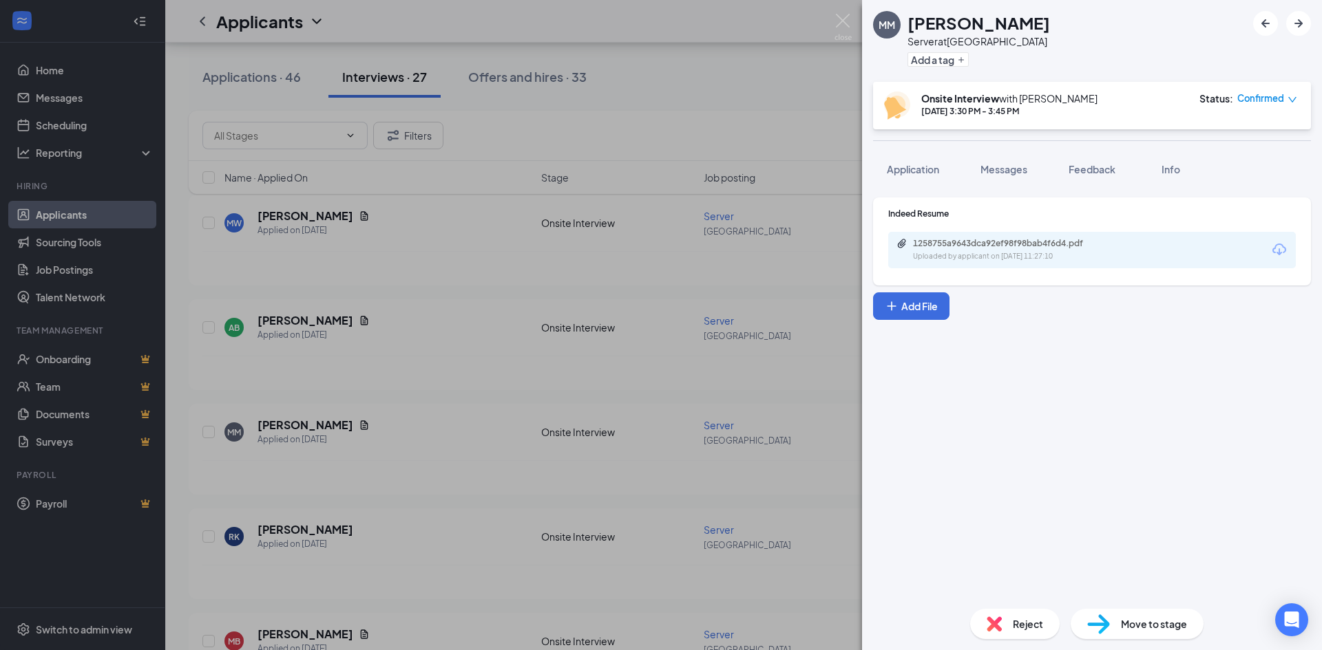
drag, startPoint x: 978, startPoint y: 229, endPoint x: 971, endPoint y: 236, distance: 10.2
click at [977, 231] on div "Indeed Resume 1258755a9643dca92ef98f98bab4f6d4.pdf Uploaded by applicant on [DA…" at bounding box center [1091, 238] width 407 height 61
click at [965, 243] on div "1258755a9643dca92ef98f98bab4f6d4.pdf" at bounding box center [1009, 243] width 193 height 11
click at [569, 469] on div "MM [PERSON_NAME] Server at [GEOGRAPHIC_DATA] Add a tag Onsite Interview with [P…" at bounding box center [661, 325] width 1322 height 650
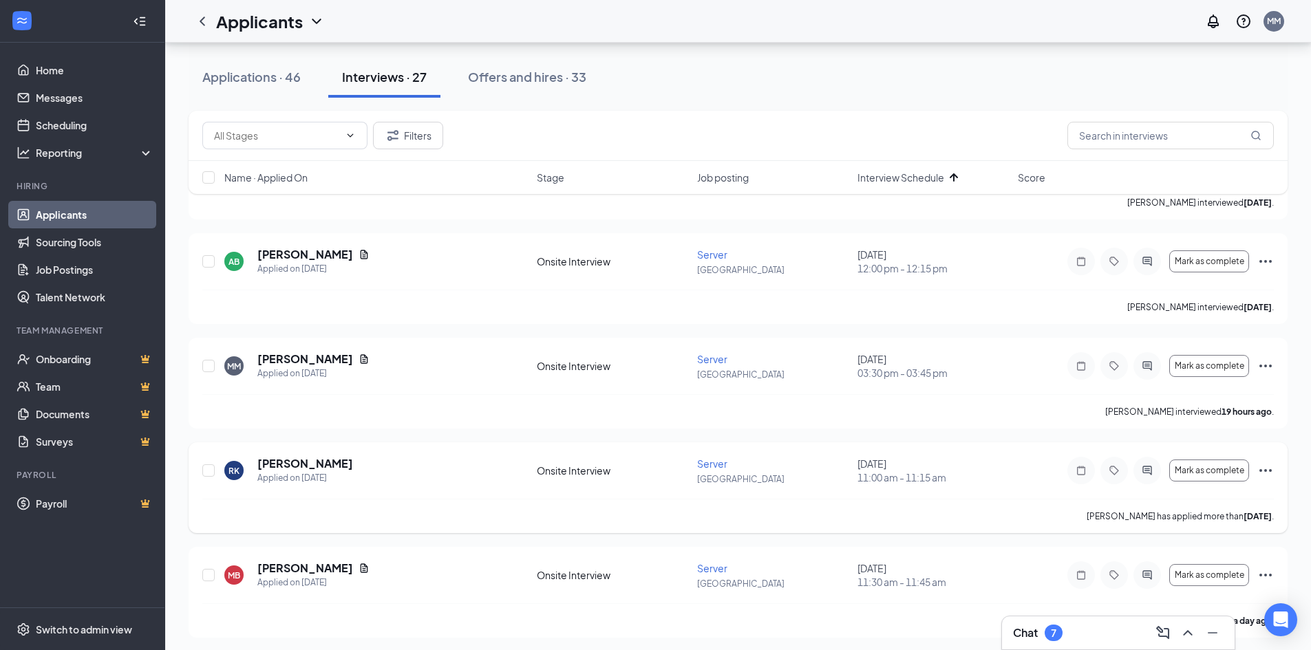
scroll to position [184, 0]
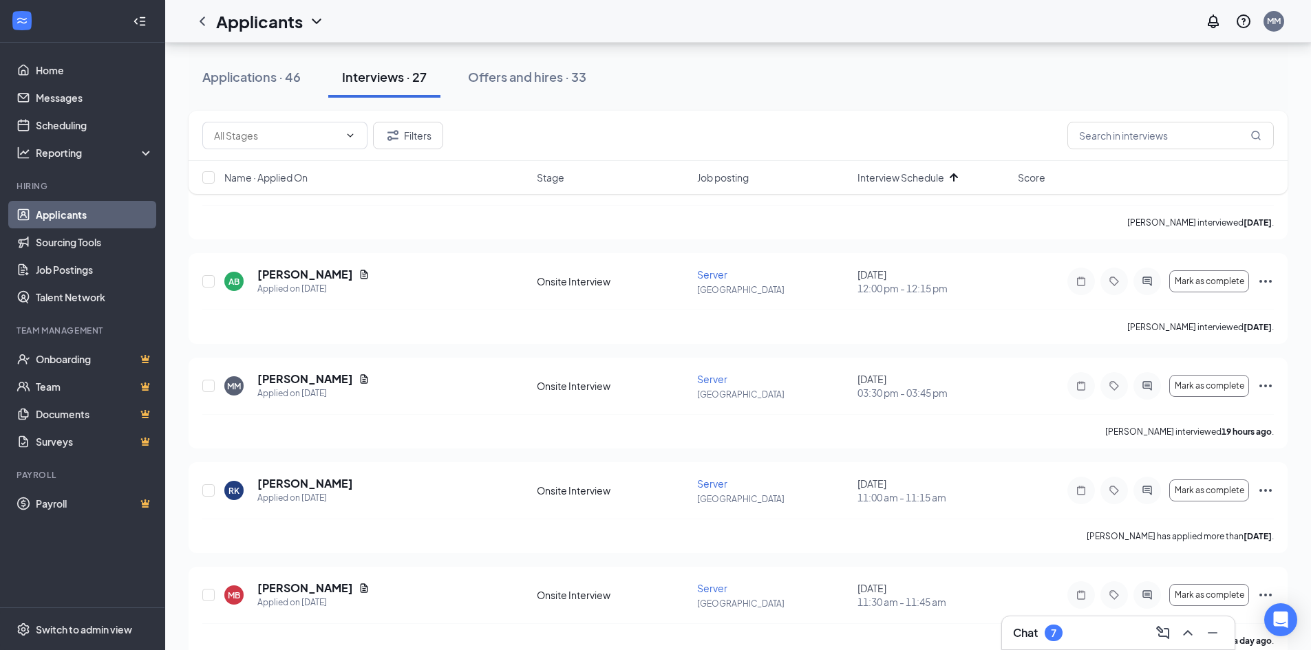
click at [929, 129] on div "Filters" at bounding box center [738, 136] width 1072 height 28
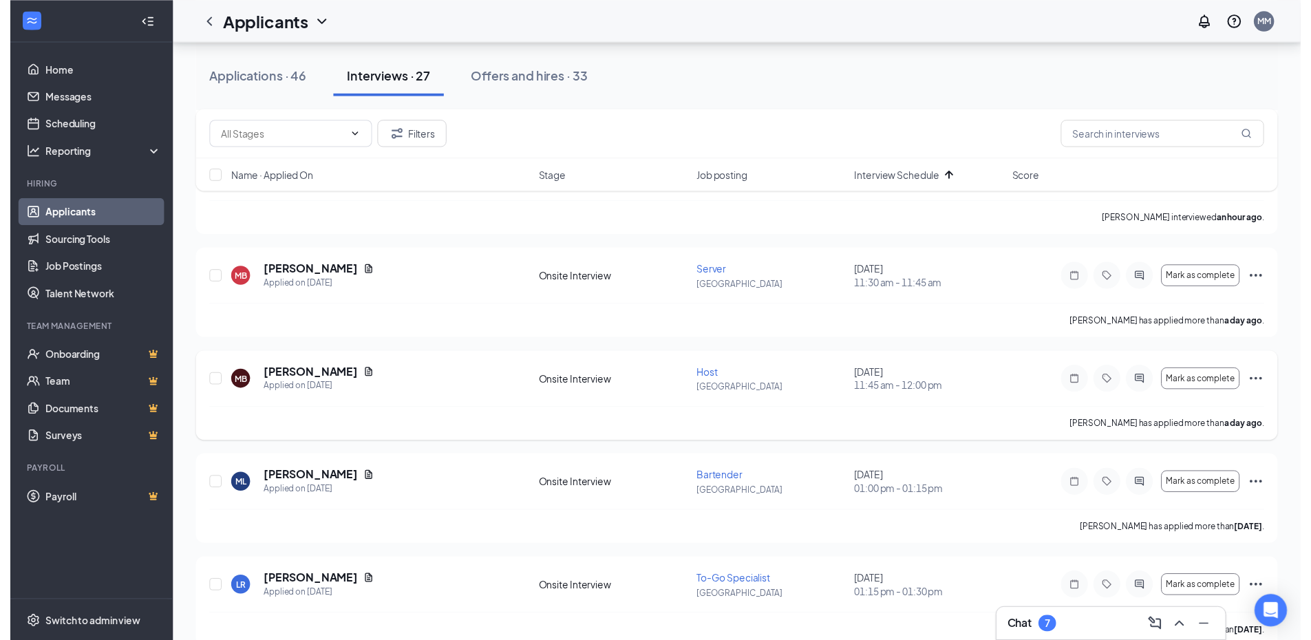
scroll to position [505, 0]
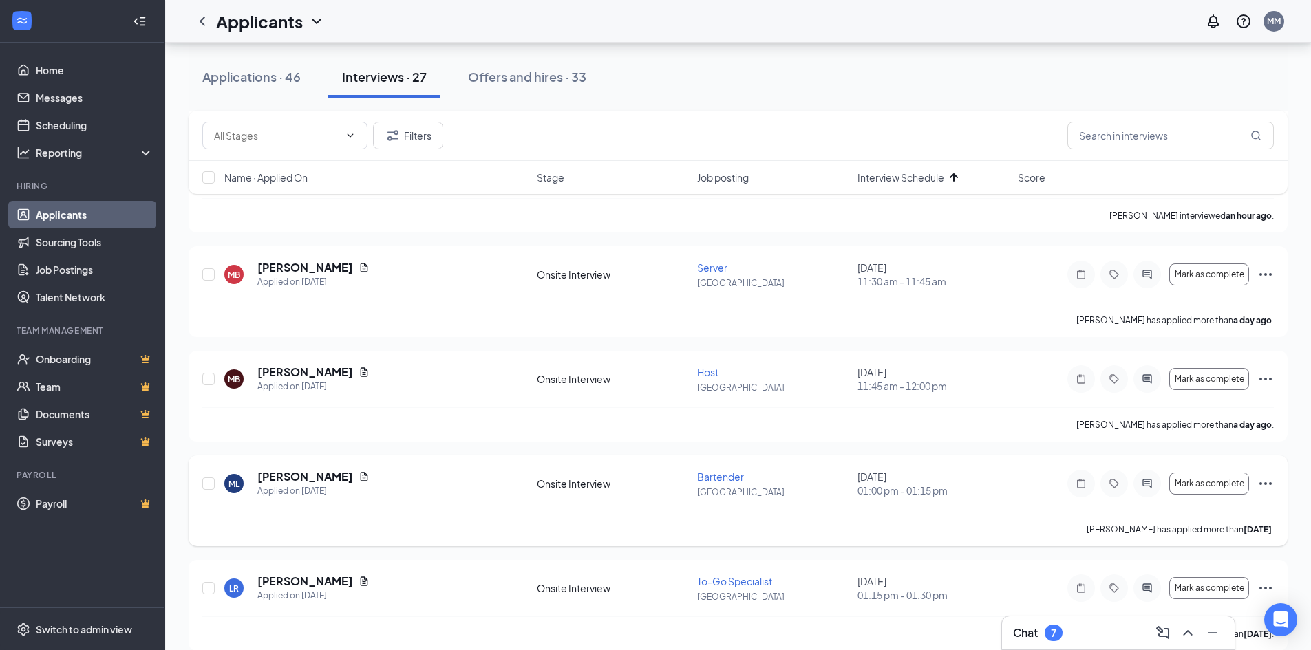
click at [361, 473] on icon "Document" at bounding box center [365, 476] width 8 height 9
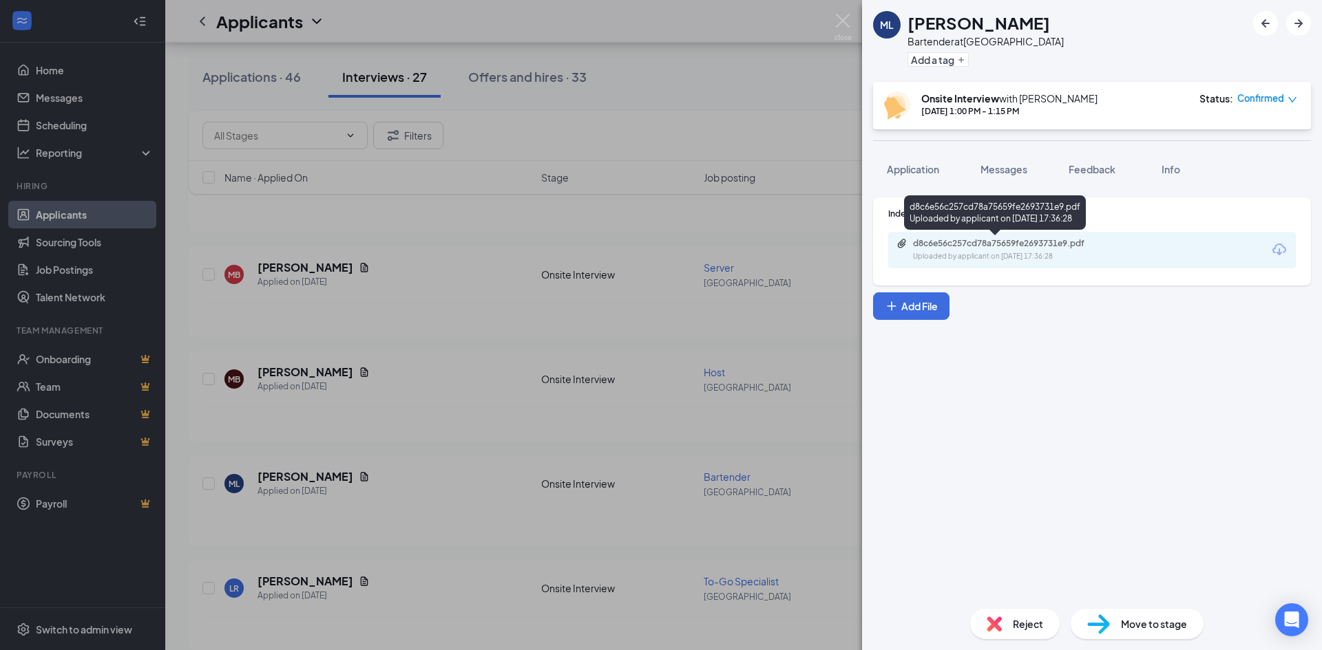
click at [1015, 251] on div "Uploaded by applicant on [DATE] 17:36:28" at bounding box center [1016, 256] width 206 height 11
click at [391, 268] on div "ML [PERSON_NAME] Bartender at [GEOGRAPHIC_DATA] Add a tag Onsite Interview with…" at bounding box center [661, 325] width 1322 height 650
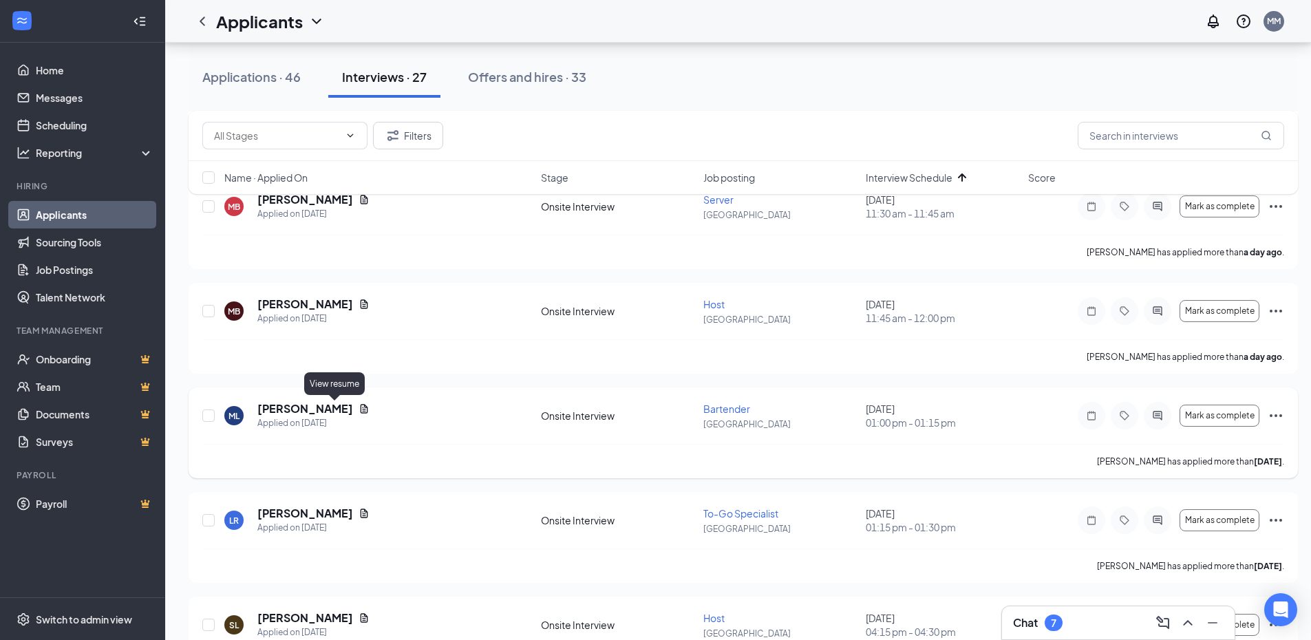
scroll to position [573, 0]
click at [1194, 625] on icon "ChevronUp" at bounding box center [1188, 623] width 17 height 17
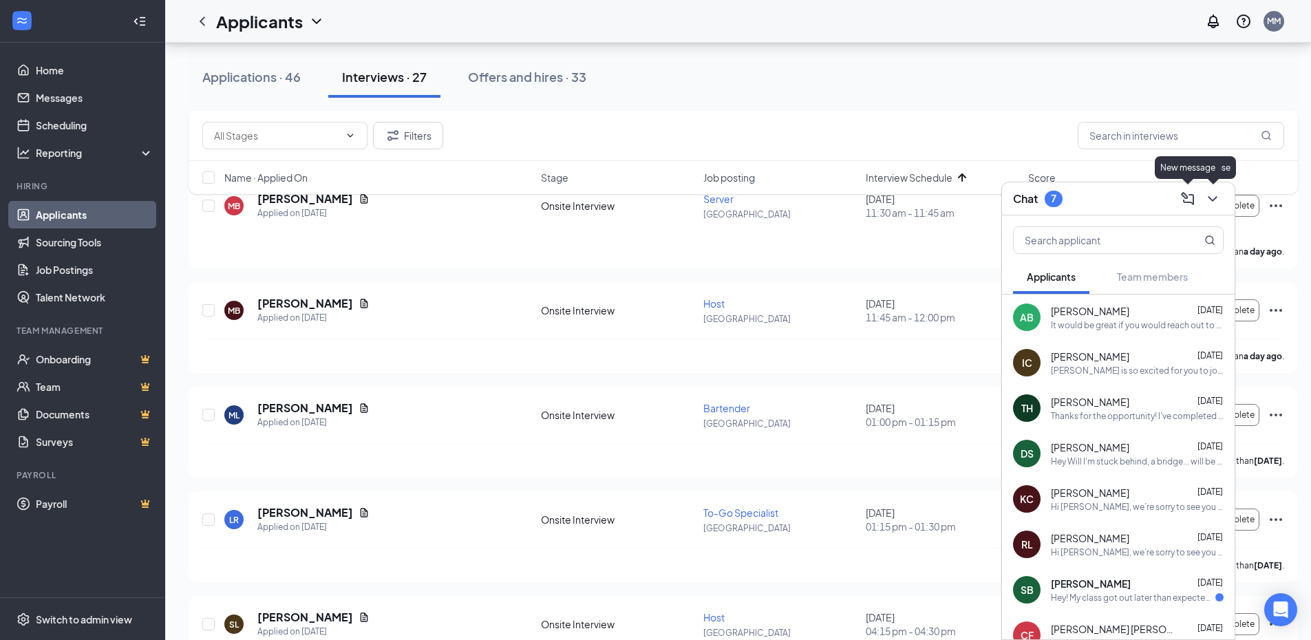
click at [1221, 201] on button at bounding box center [1213, 199] width 22 height 22
